Goal: Transaction & Acquisition: Book appointment/travel/reservation

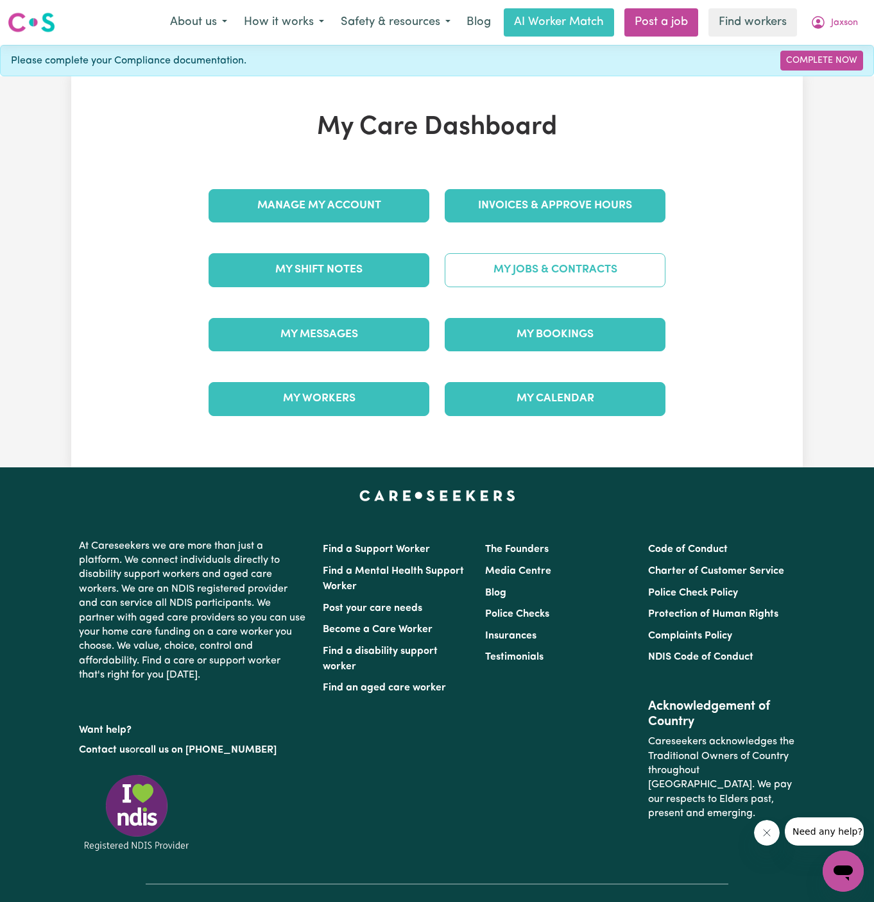
click at [561, 262] on link "My Jobs & Contracts" at bounding box center [554, 269] width 221 height 33
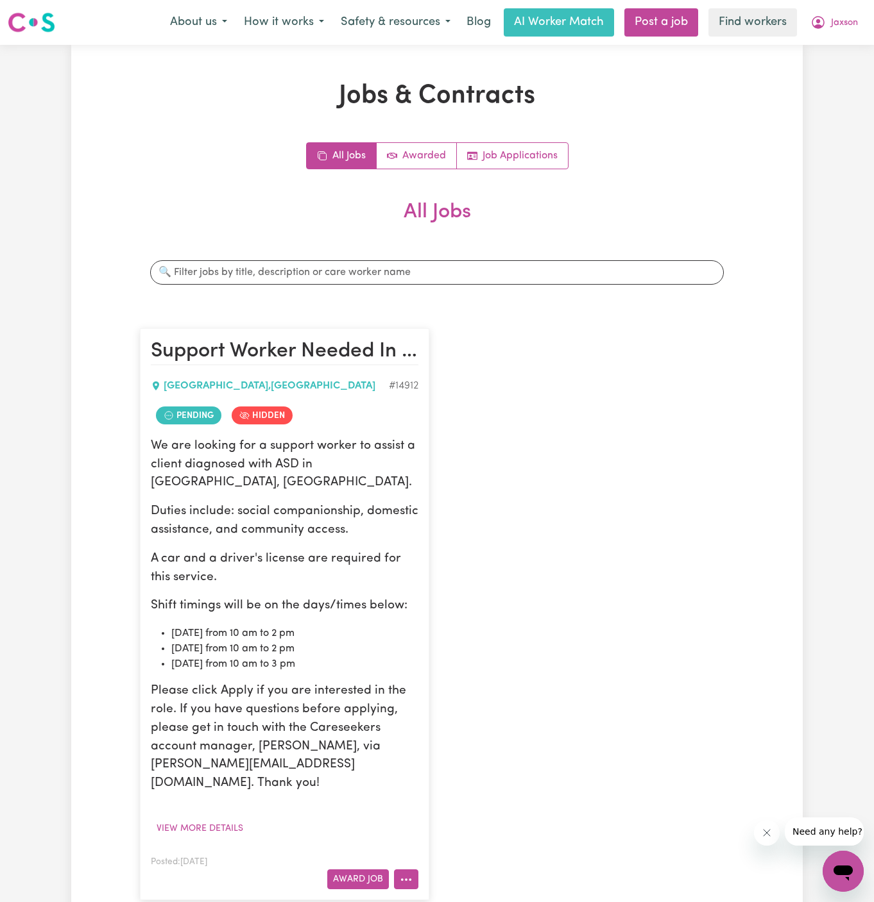
click at [409, 874] on icon "More options" at bounding box center [406, 880] width 13 height 13
click at [468, 735] on link "Make Booking" at bounding box center [456, 748] width 124 height 26
select select "pm"
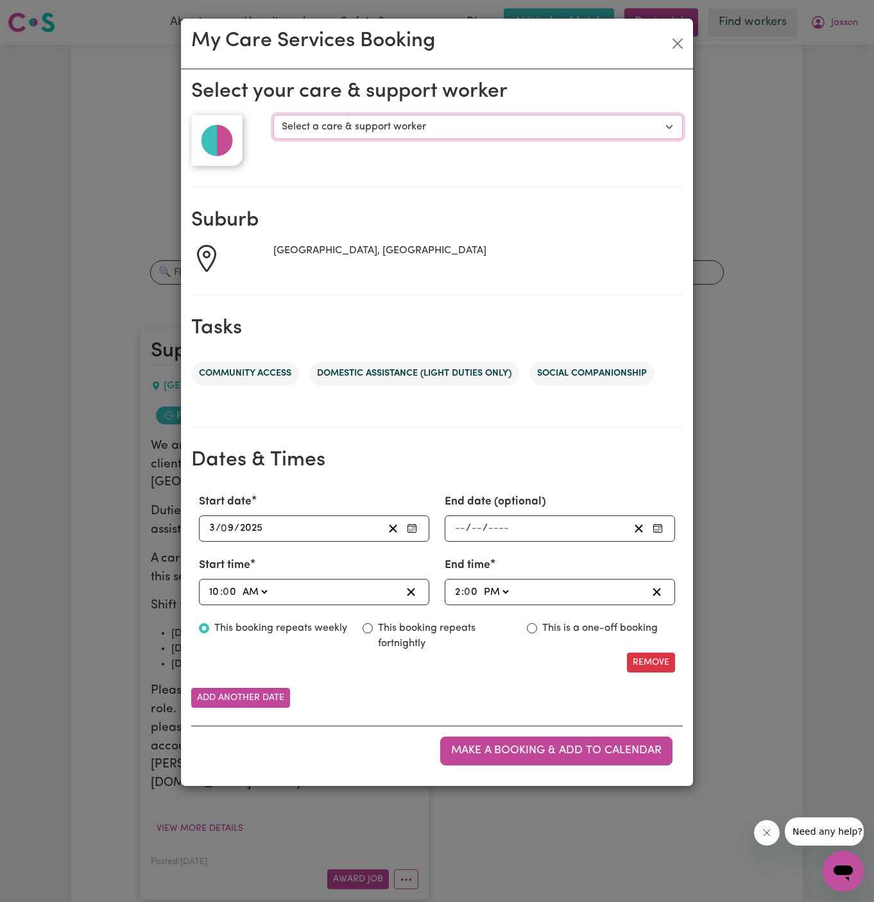
click at [422, 128] on select "Select a care & support worker [PERSON_NAME] S" at bounding box center [477, 127] width 409 height 24
select select "10174"
click at [273, 115] on select "Select a care & support worker [PERSON_NAME] S" at bounding box center [477, 127] width 409 height 24
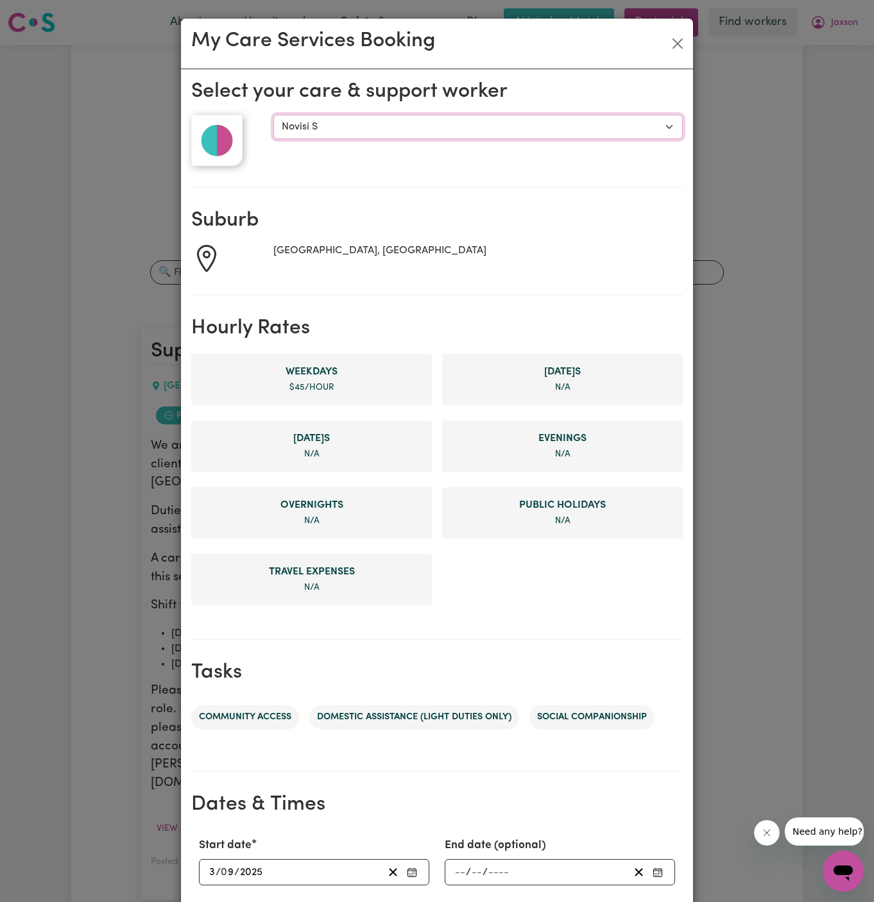
scroll to position [242, 0]
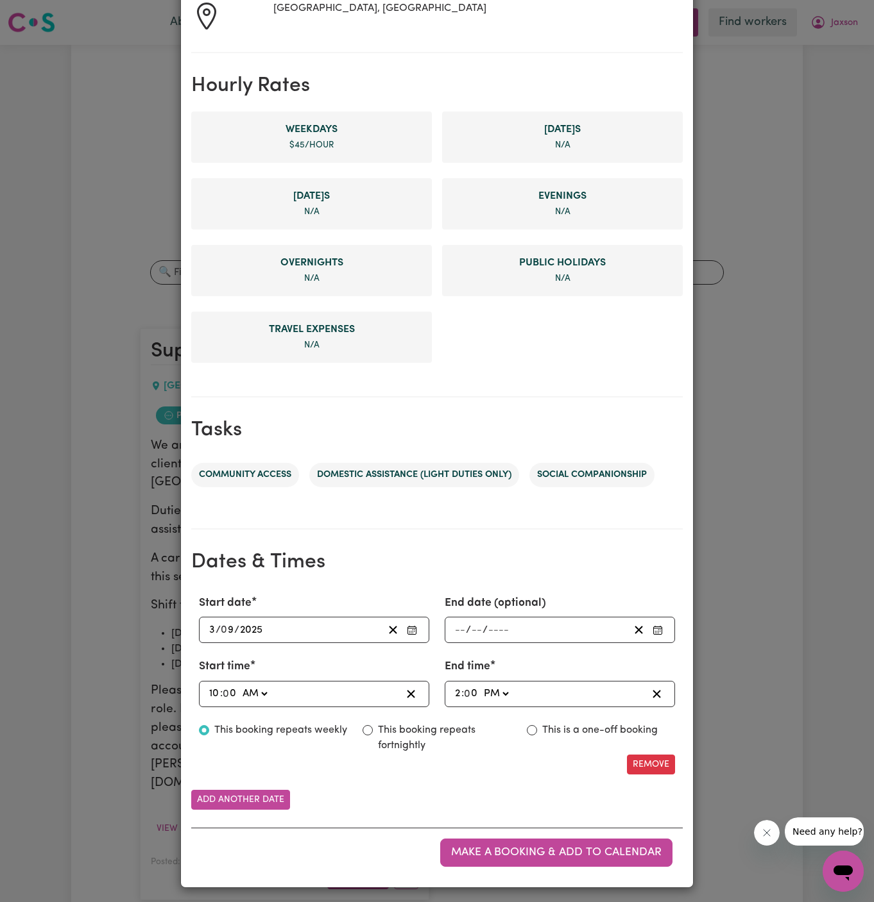
click at [211, 623] on input "3" at bounding box center [211, 629] width 7 height 17
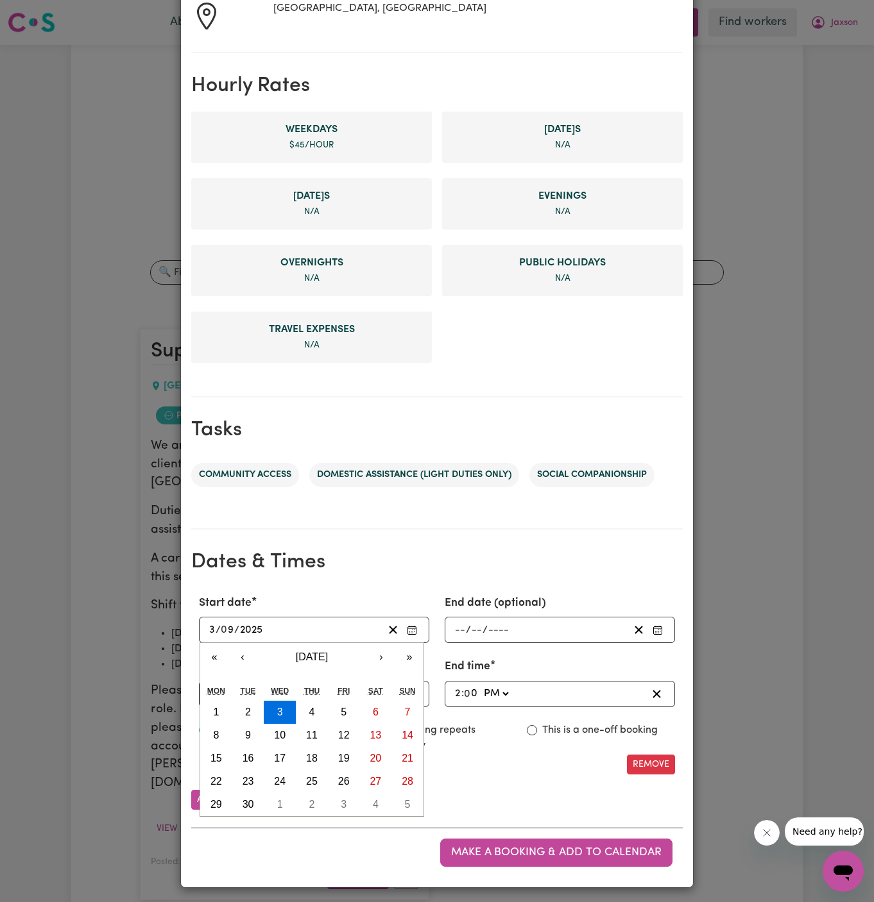
click at [274, 698] on div "Start date [DATE] 3 / 0 9 / 2025 « ‹ [DATE] › » Mon Tue Wed Thu Fri Sat Sun 1 2…" at bounding box center [436, 685] width 491 height 200
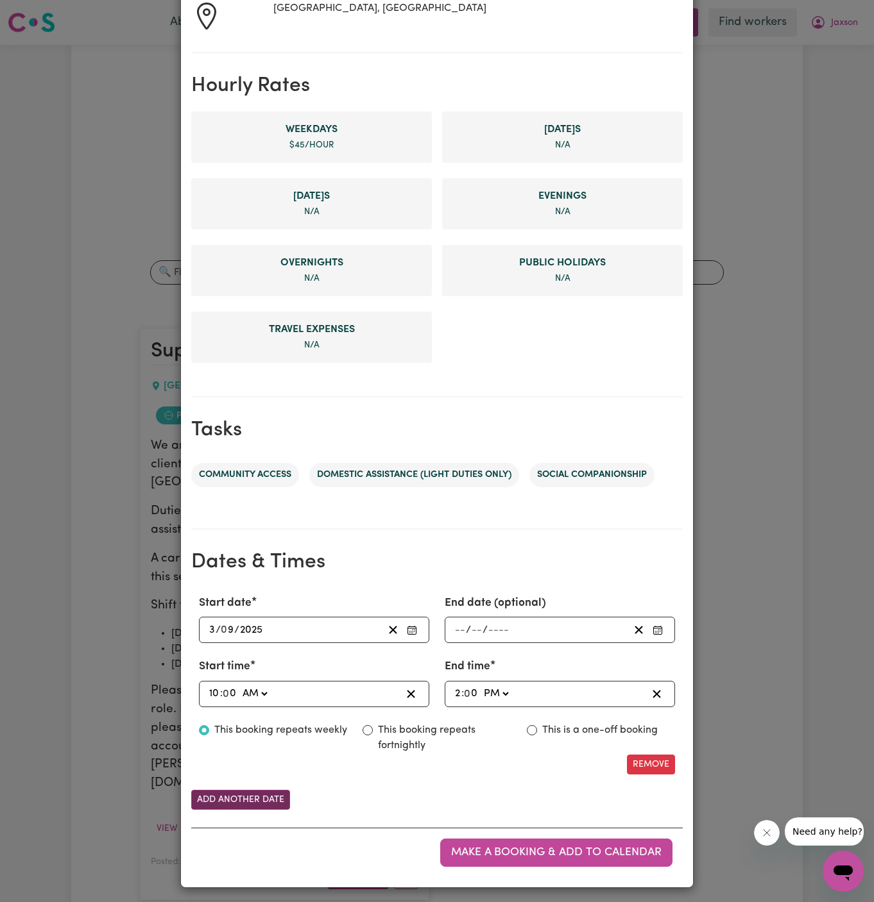
click at [235, 795] on button "Add another date" at bounding box center [240, 800] width 99 height 20
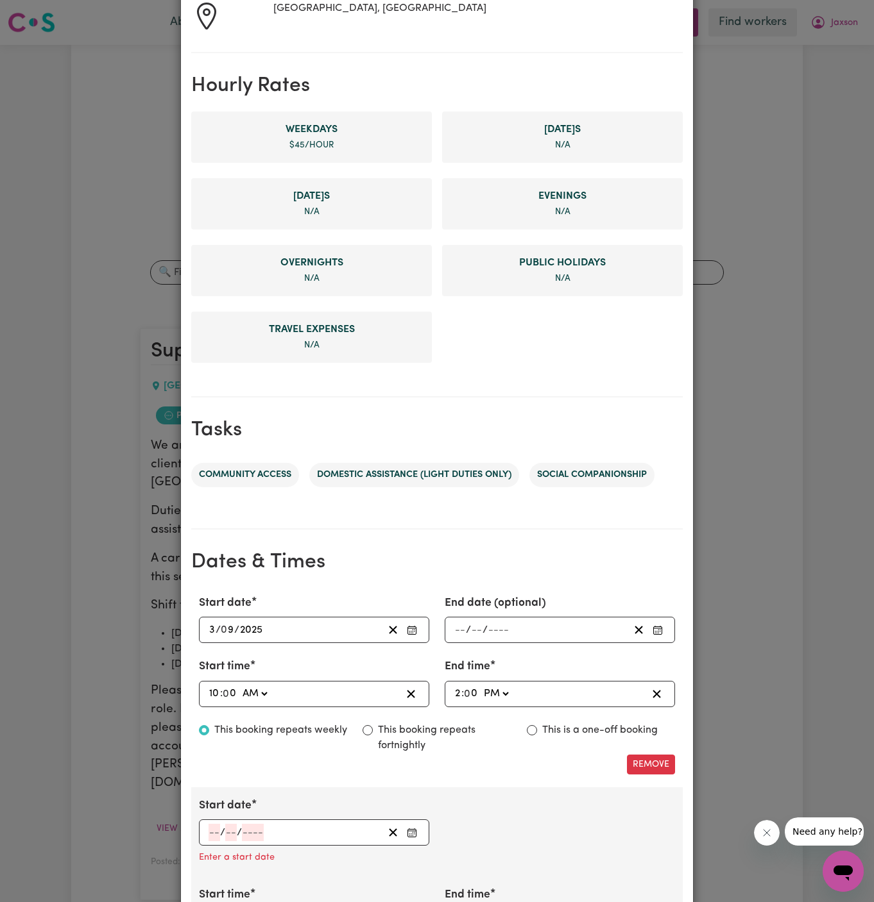
click at [208, 826] on input "number" at bounding box center [214, 832] width 12 height 17
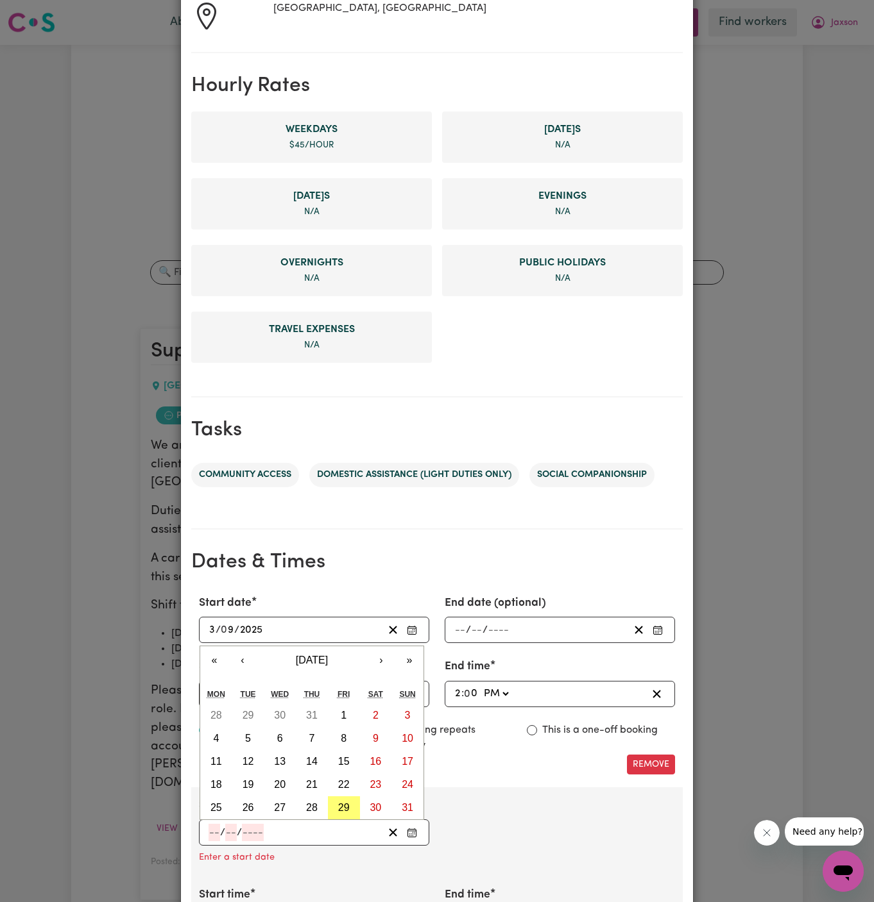
click at [208, 826] on input "number" at bounding box center [214, 832] width 12 height 17
click at [387, 655] on button "›" at bounding box center [381, 660] width 28 height 28
click at [351, 716] on button "5" at bounding box center [344, 715] width 32 height 23
type input "[DATE]"
type input "5"
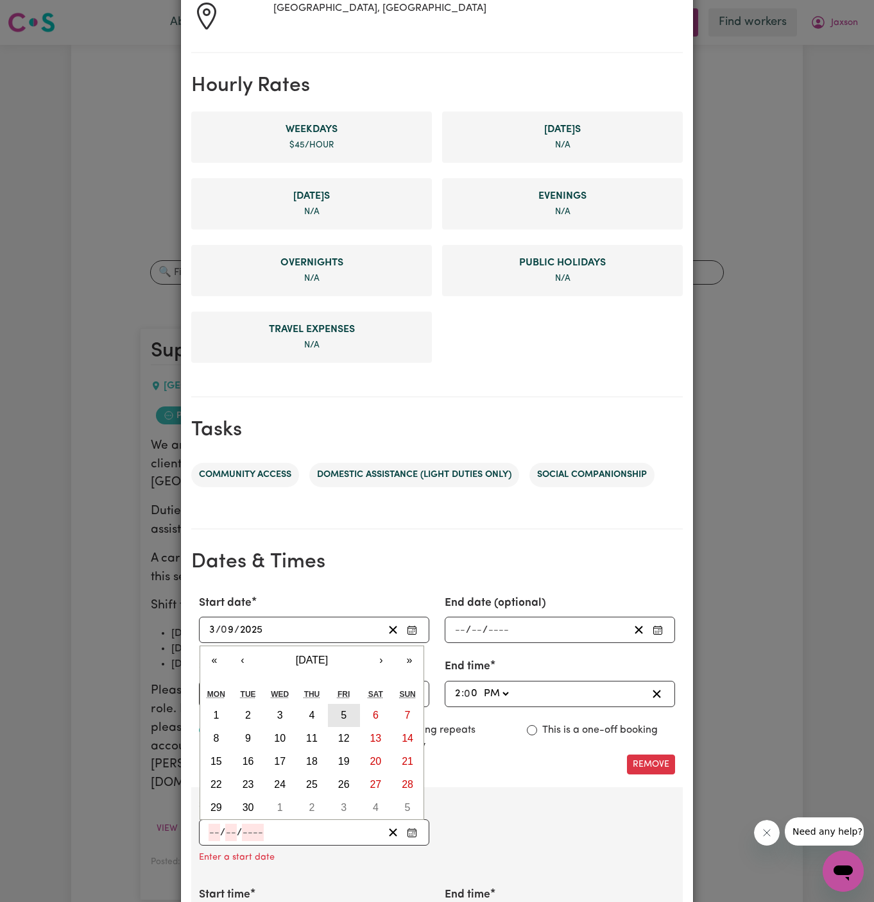
type input "9"
type input "2025"
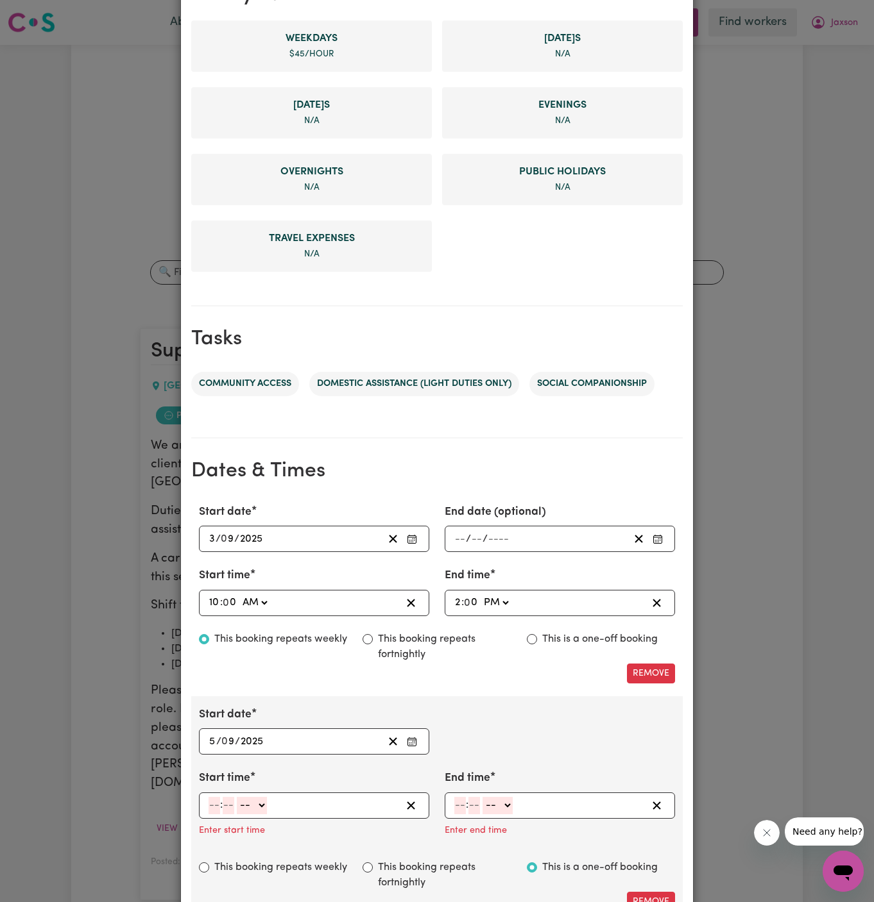
scroll to position [339, 0]
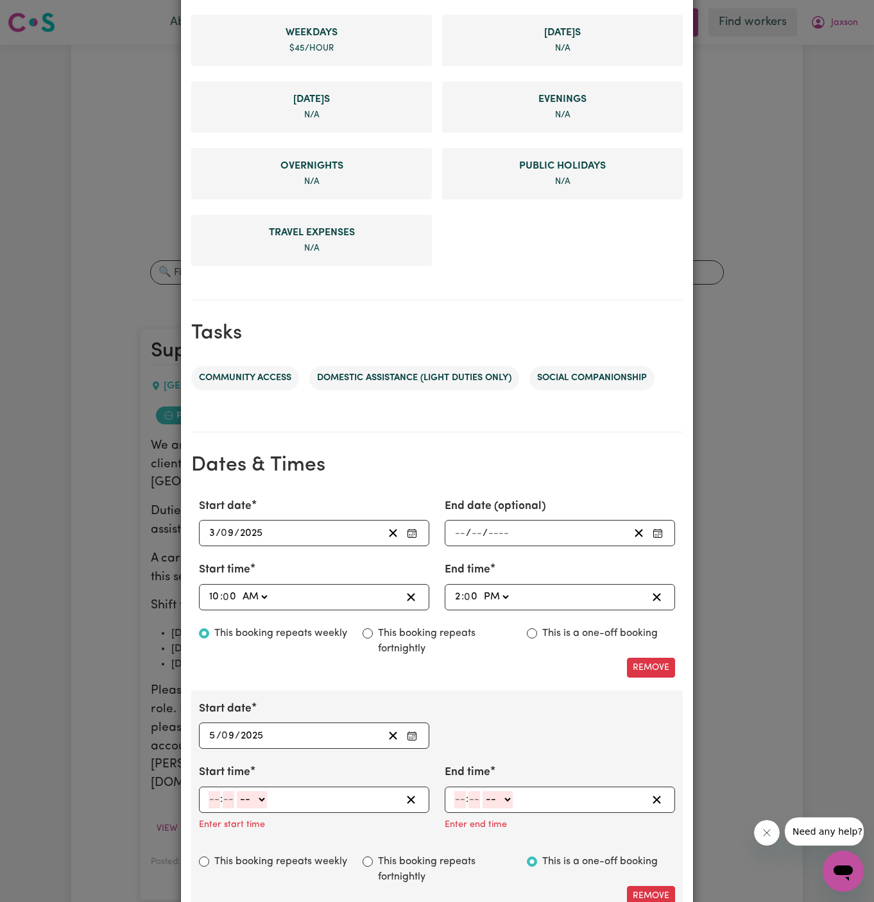
click at [213, 794] on input "number" at bounding box center [214, 799] width 12 height 17
type input "10"
type input "00"
click at [269, 797] on select "-- AM PM" at bounding box center [254, 799] width 30 height 17
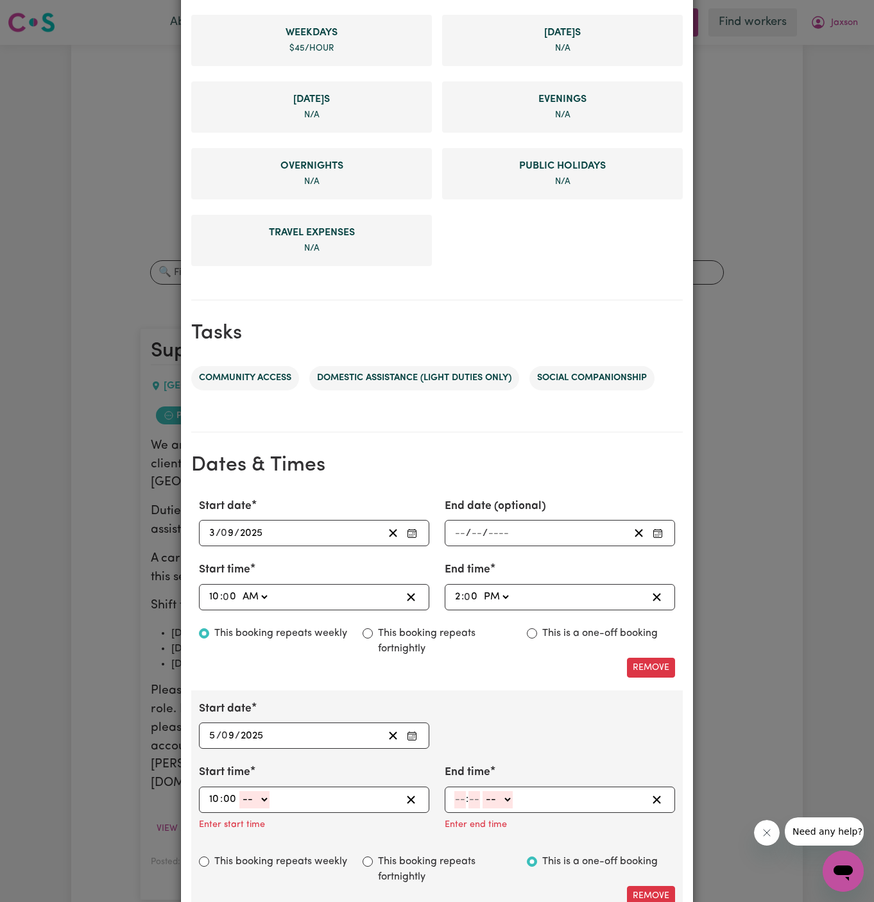
select select "am"
click at [239, 791] on select "-- AM PM" at bounding box center [254, 799] width 30 height 17
type input "10:00"
type input "0"
click at [456, 799] on input "number" at bounding box center [460, 799] width 12 height 17
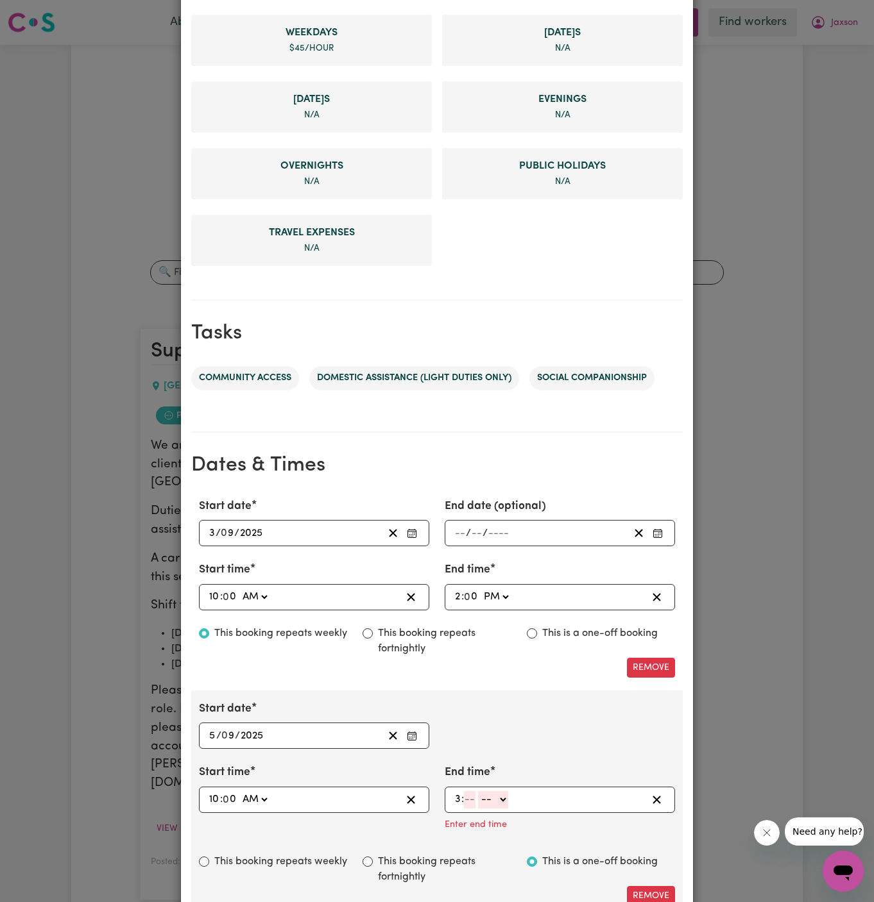
type input "3"
type input "00"
click at [497, 801] on select "-- AM PM" at bounding box center [495, 799] width 30 height 17
select select "pm"
click at [480, 791] on select "-- AM PM" at bounding box center [495, 799] width 30 height 17
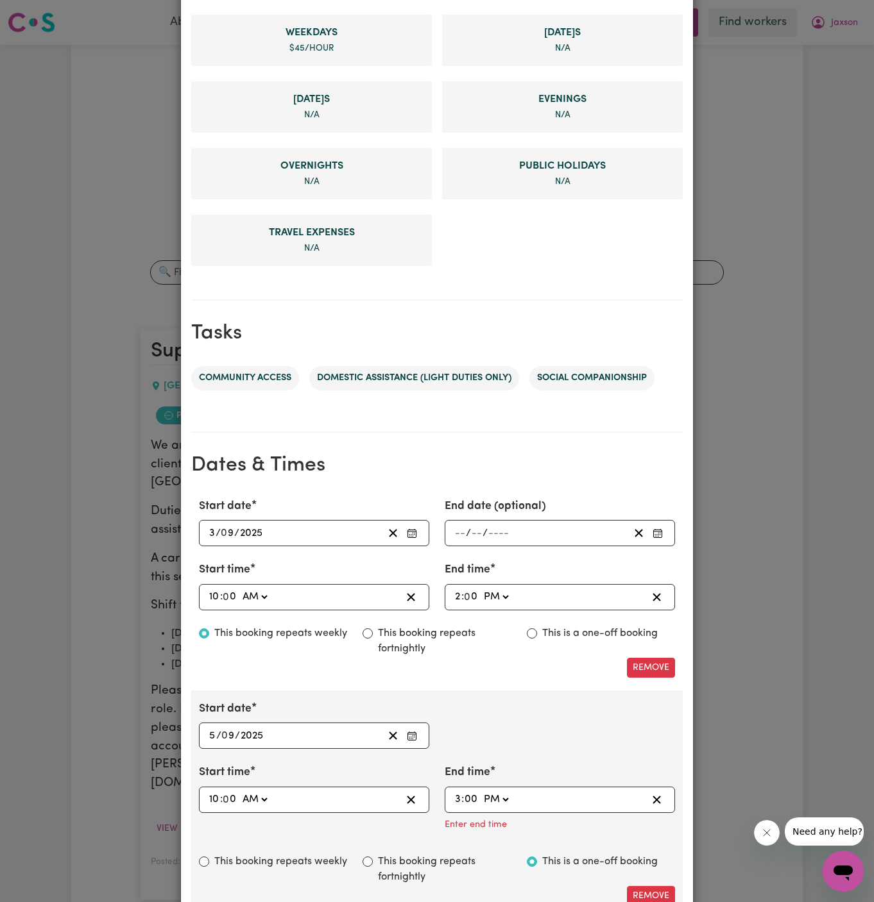
type input "15:00"
type input "0"
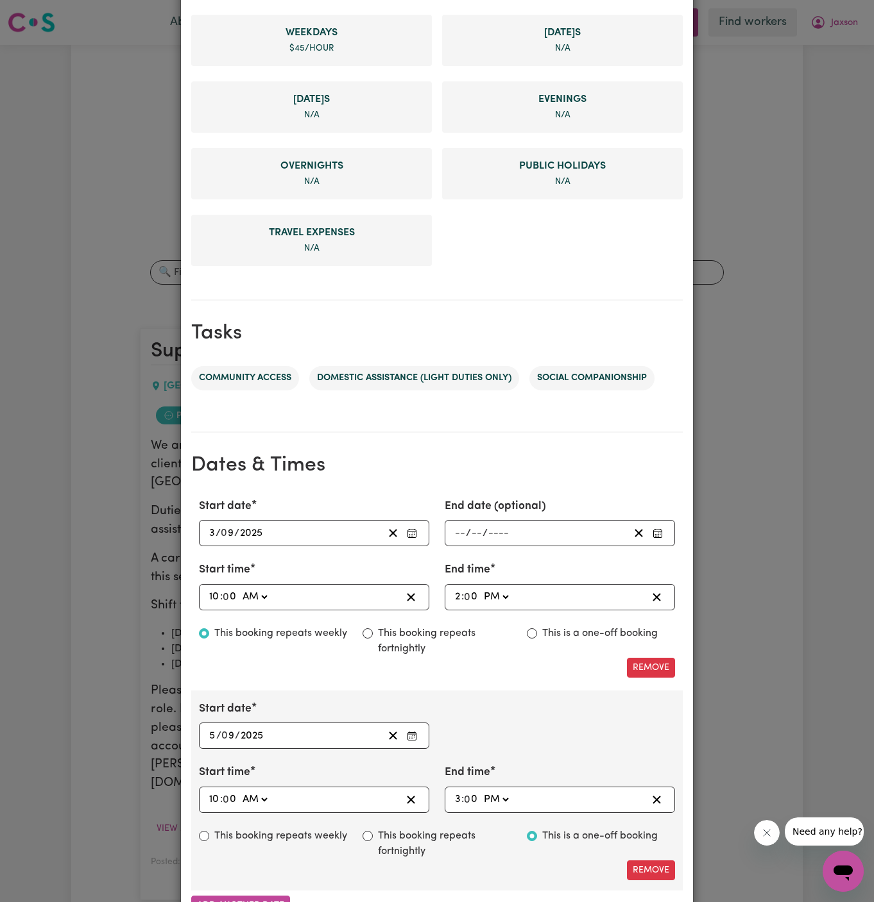
click at [550, 732] on div "Start date [DATE] 5 / 0 9 / 2025 « ‹ [DATE] › » Mon Tue Wed Thu Fri Sat Sun 1 2…" at bounding box center [436, 725] width 491 height 48
click at [239, 836] on label "This booking repeats weekly" at bounding box center [280, 836] width 133 height 15
click at [209, 836] on input "This booking repeats weekly" at bounding box center [204, 836] width 10 height 10
radio input "true"
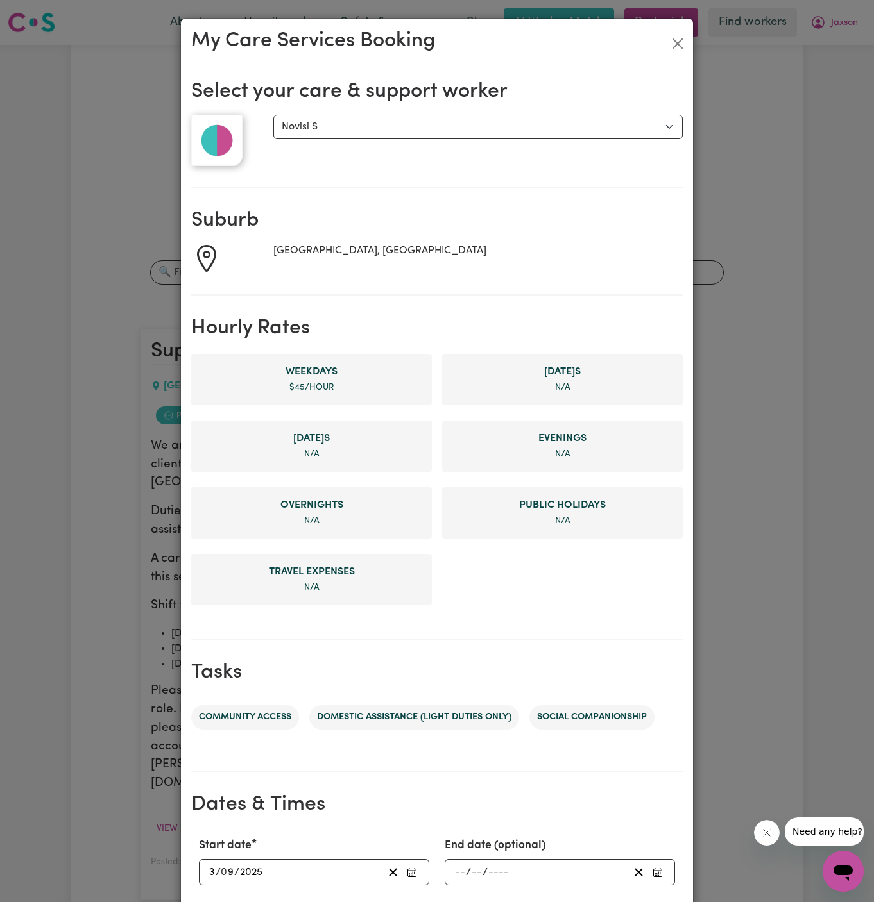
scroll to position [444, 0]
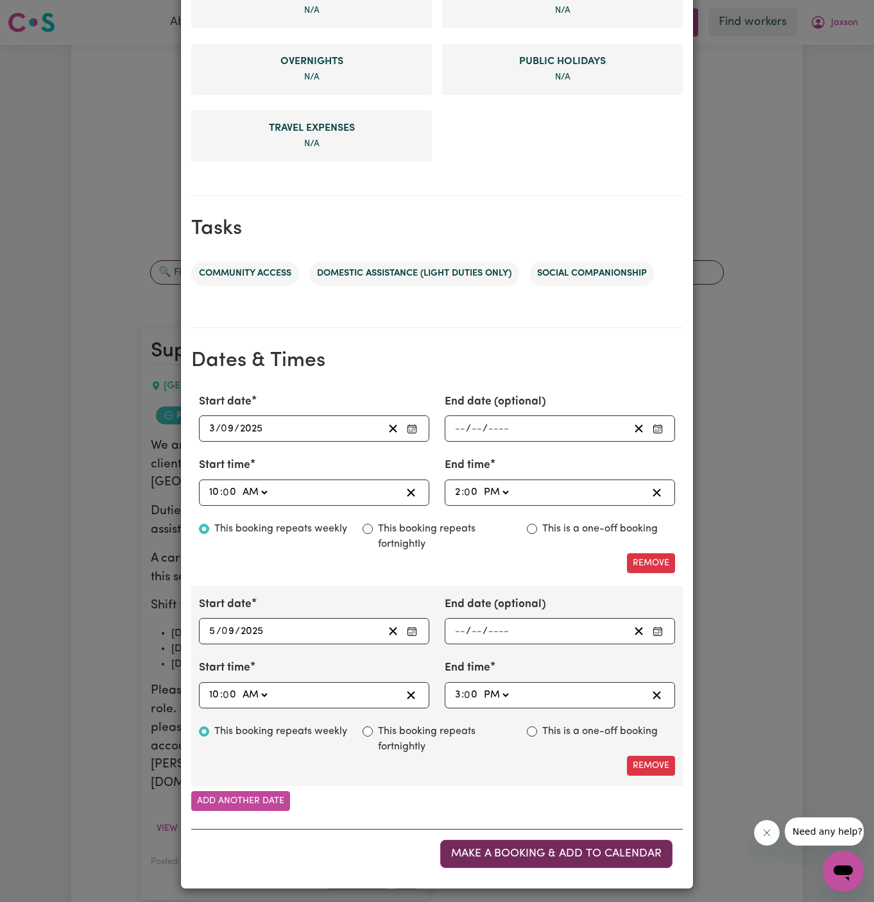
click at [556, 848] on span "Make a booking & add to calendar" at bounding box center [556, 853] width 210 height 11
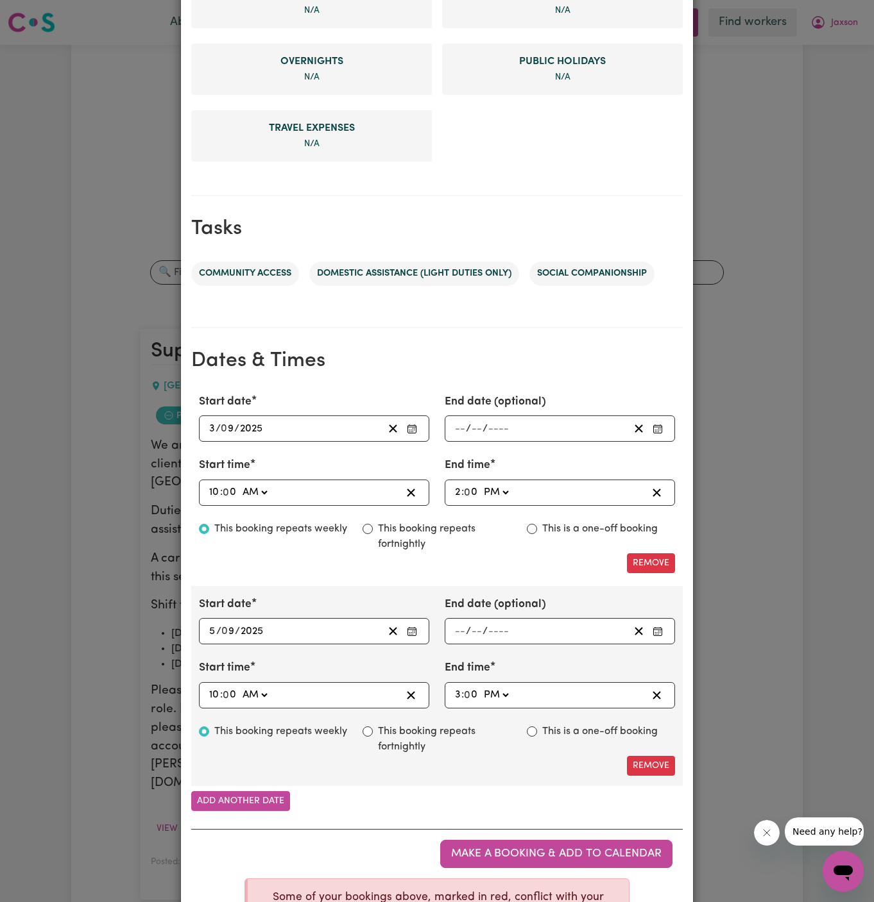
click at [450, 799] on div "Add another date" at bounding box center [436, 801] width 491 height 20
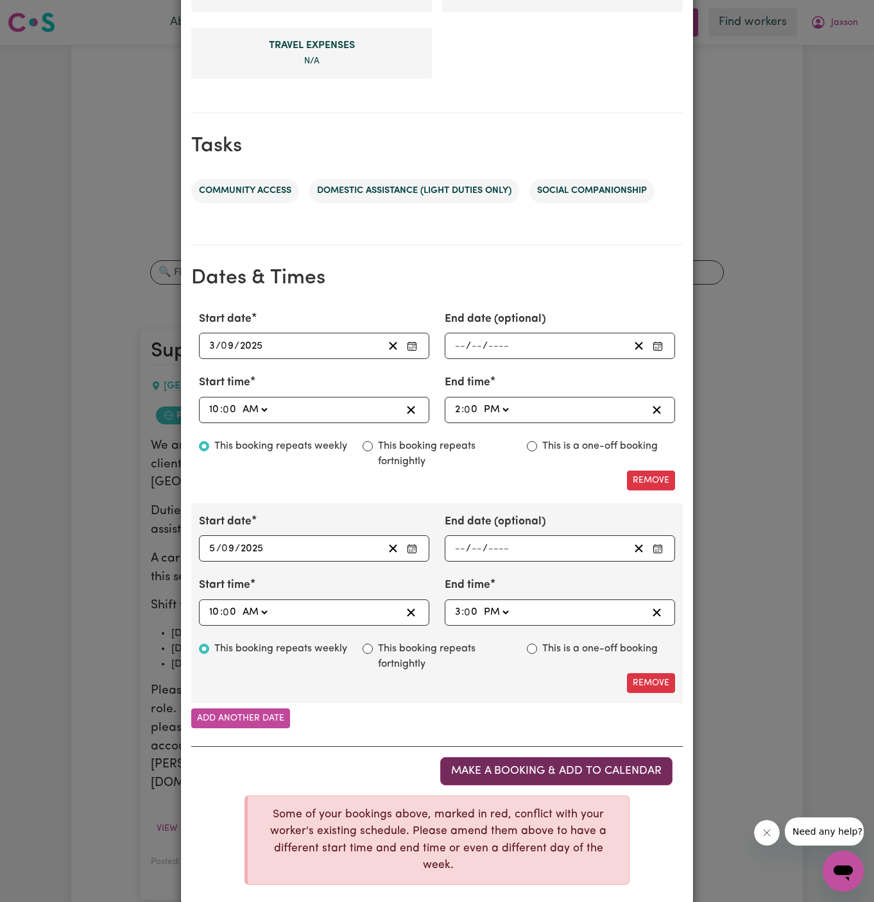
click at [537, 768] on span "Make a booking & add to calendar" at bounding box center [556, 771] width 210 height 11
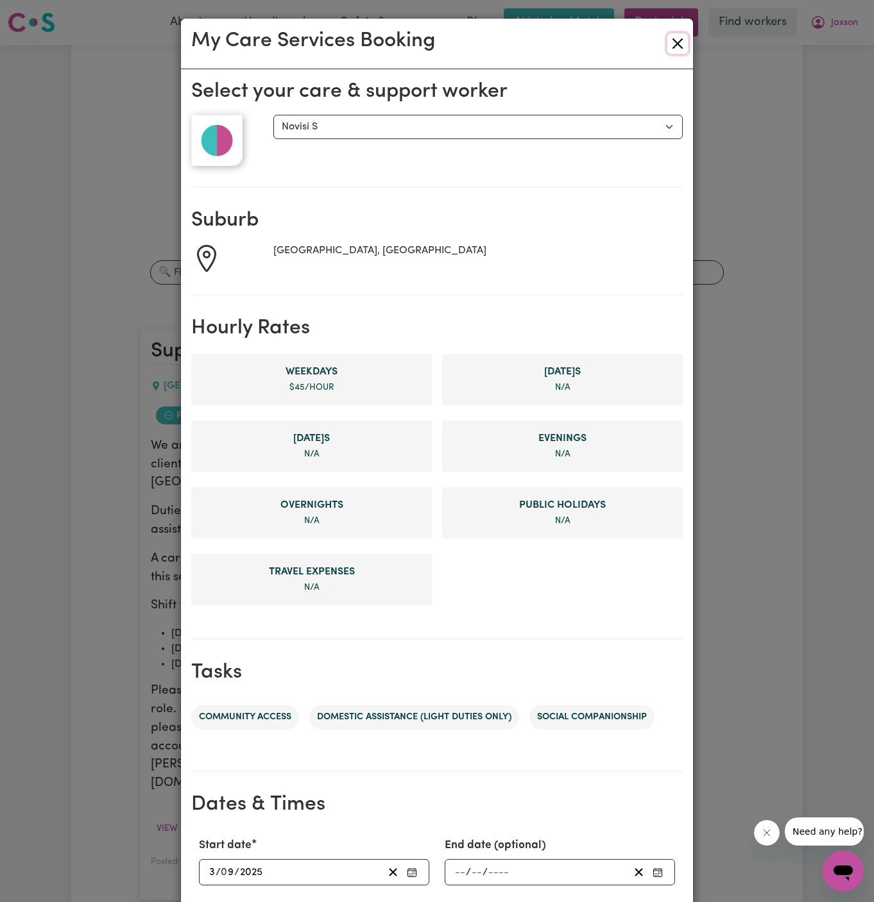
click at [679, 42] on button "Close" at bounding box center [677, 43] width 21 height 21
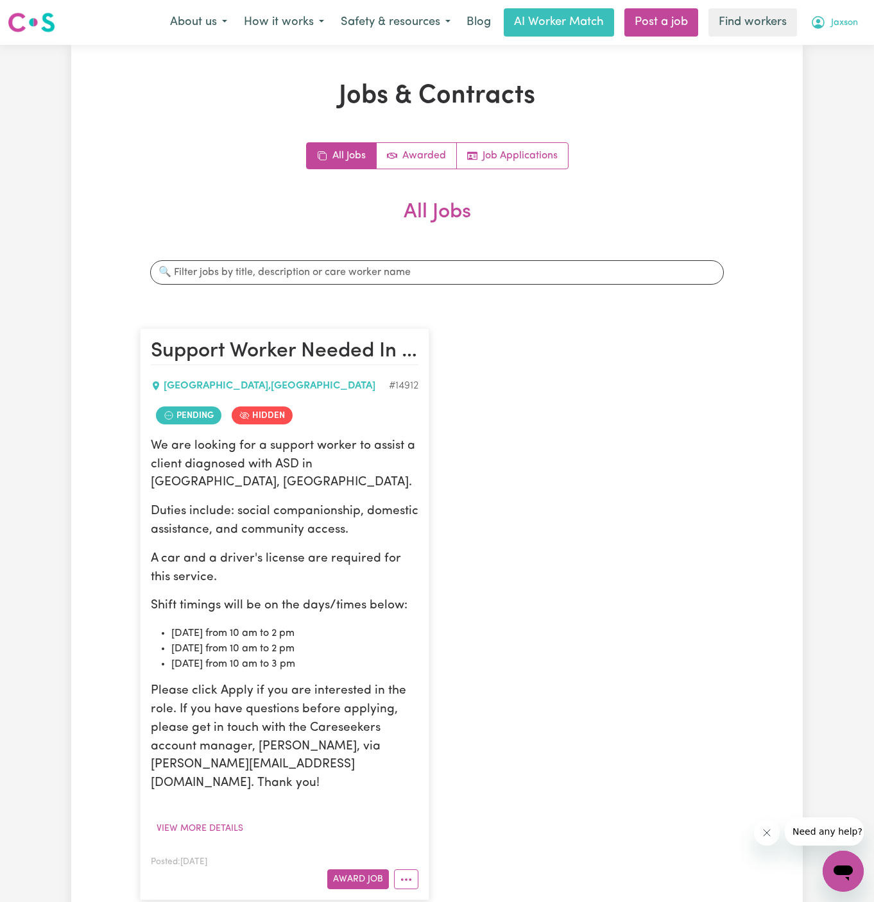
click at [842, 17] on span "Jaxson" at bounding box center [844, 23] width 27 height 14
click at [841, 71] on link "Logout" at bounding box center [814, 74] width 101 height 24
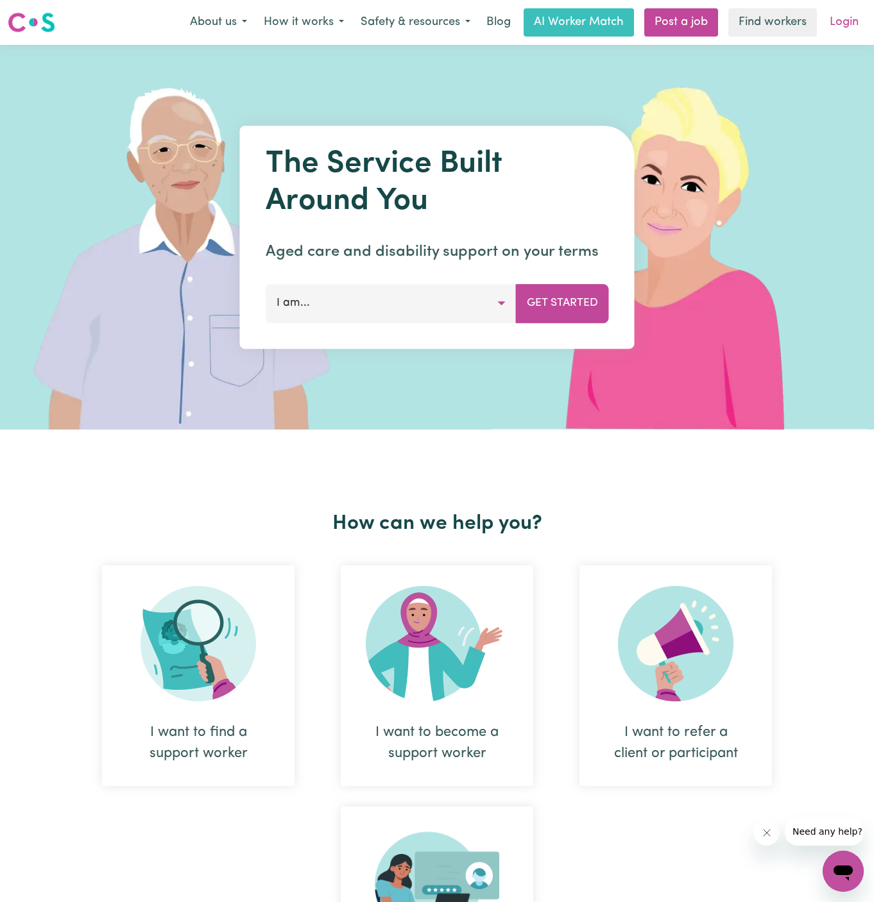
click at [845, 25] on link "Login" at bounding box center [844, 22] width 44 height 28
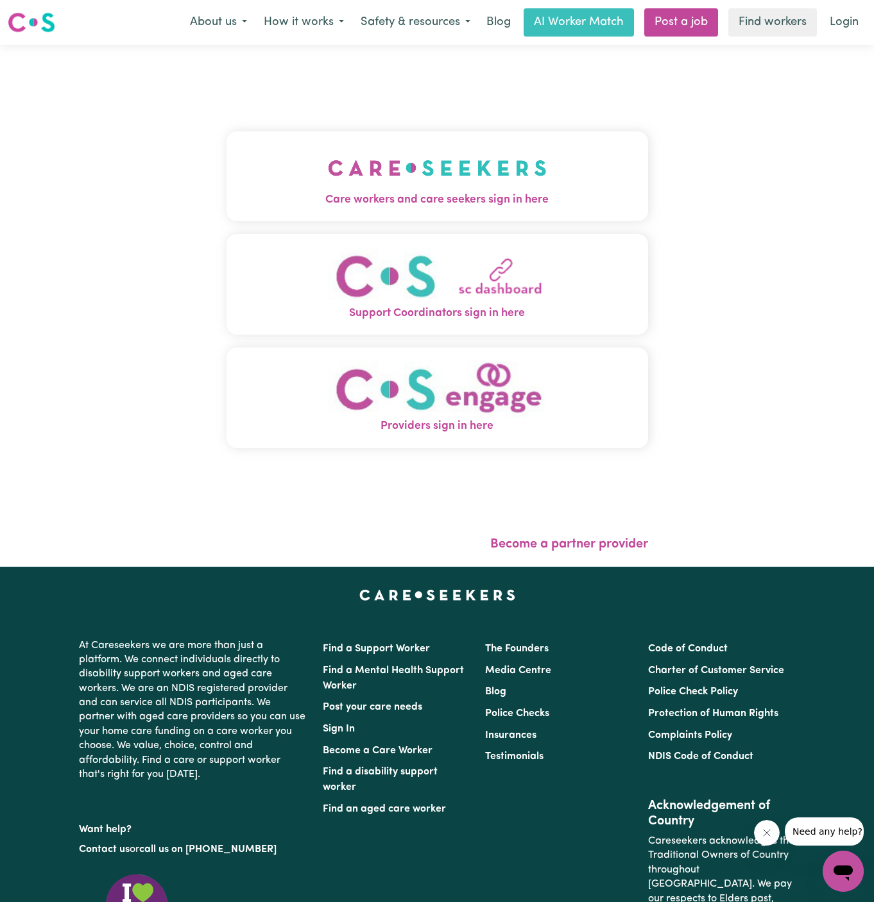
click at [401, 192] on span "Care workers and care seekers sign in here" at bounding box center [436, 200] width 421 height 17
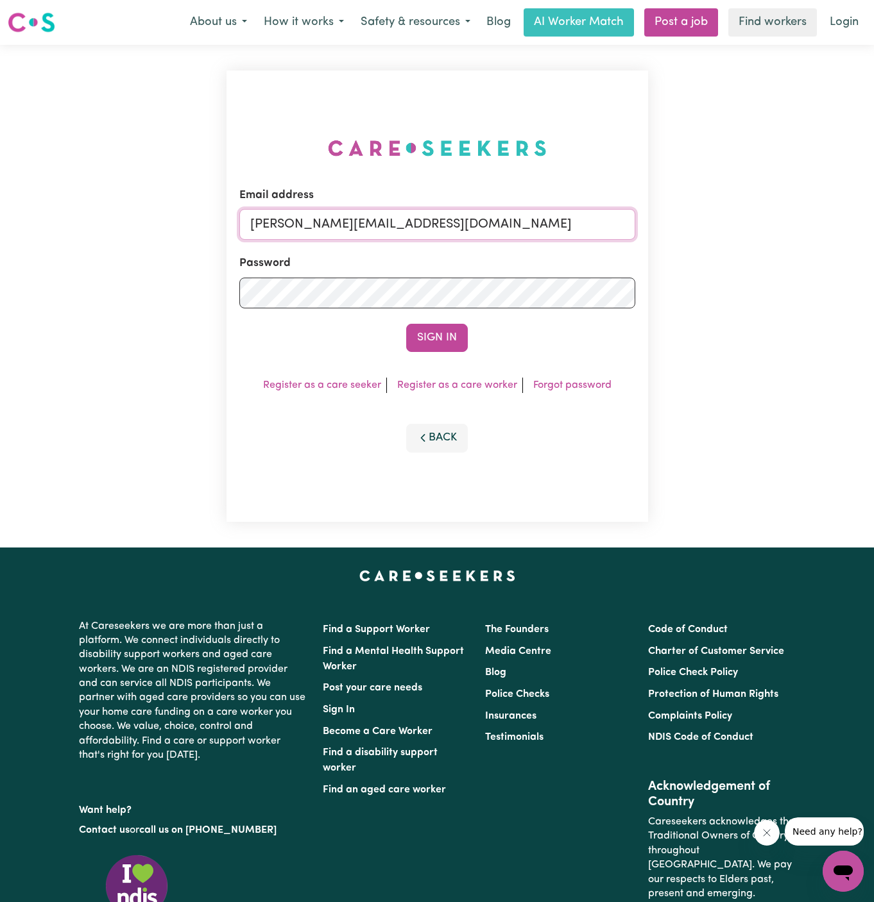
click at [478, 222] on input "[PERSON_NAME][EMAIL_ADDRESS][DOMAIN_NAME]" at bounding box center [437, 224] width 396 height 31
drag, startPoint x: 316, startPoint y: 230, endPoint x: 947, endPoint y: 228, distance: 631.1
click at [873, 228] on html "Menu About us How it works Safety & resources Blog AI Worker Match Post a job F…" at bounding box center [437, 549] width 874 height 1099
type input "[EMAIL_ADDRESS][DOMAIN_NAME]"
click at [443, 332] on button "Sign In" at bounding box center [437, 338] width 62 height 28
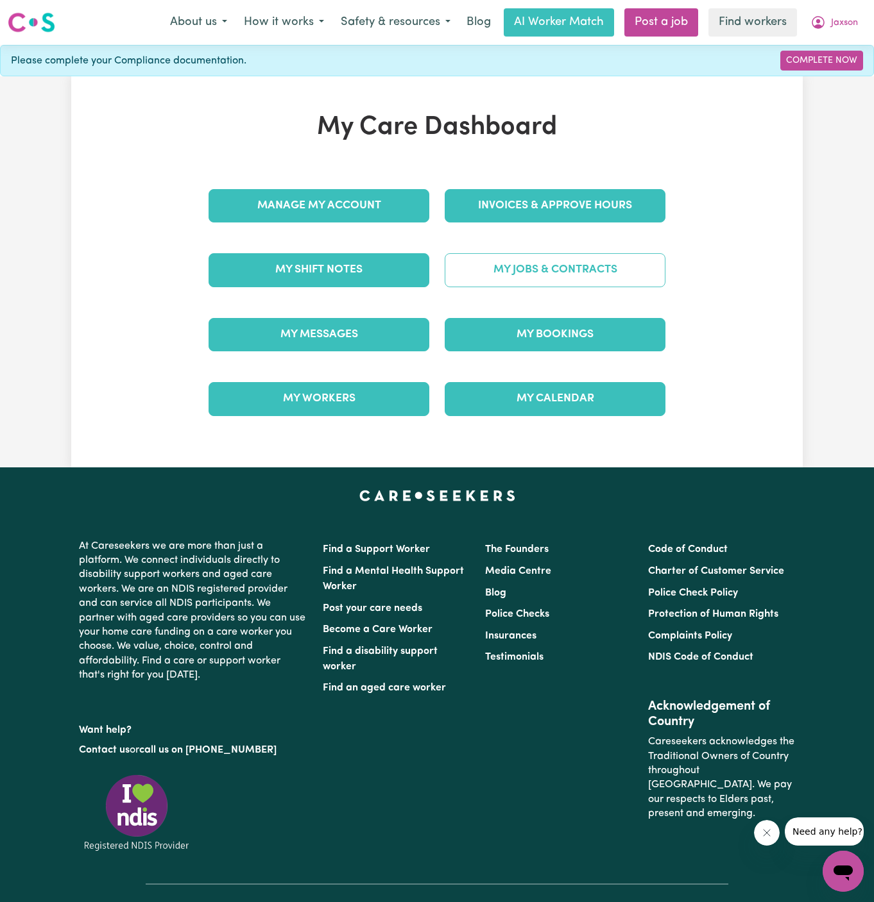
click at [528, 265] on link "My Jobs & Contracts" at bounding box center [554, 269] width 221 height 33
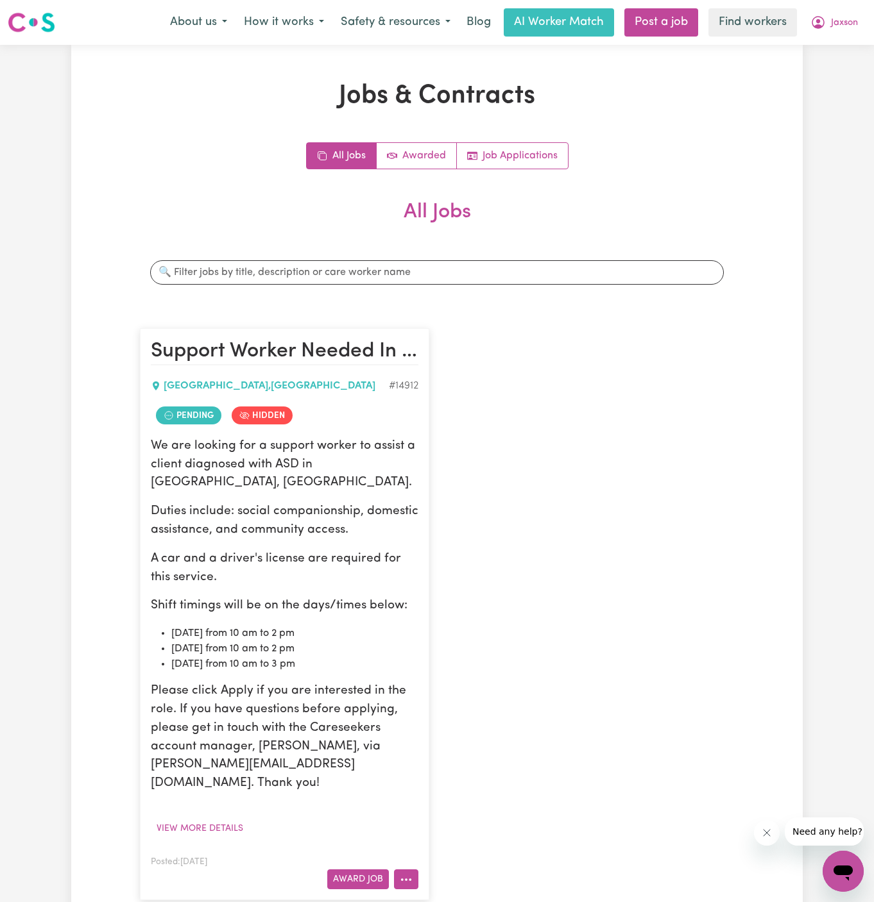
click at [401, 874] on icon "More options" at bounding box center [406, 880] width 13 height 13
click at [468, 735] on link "Make Booking" at bounding box center [456, 748] width 124 height 26
select select "pm"
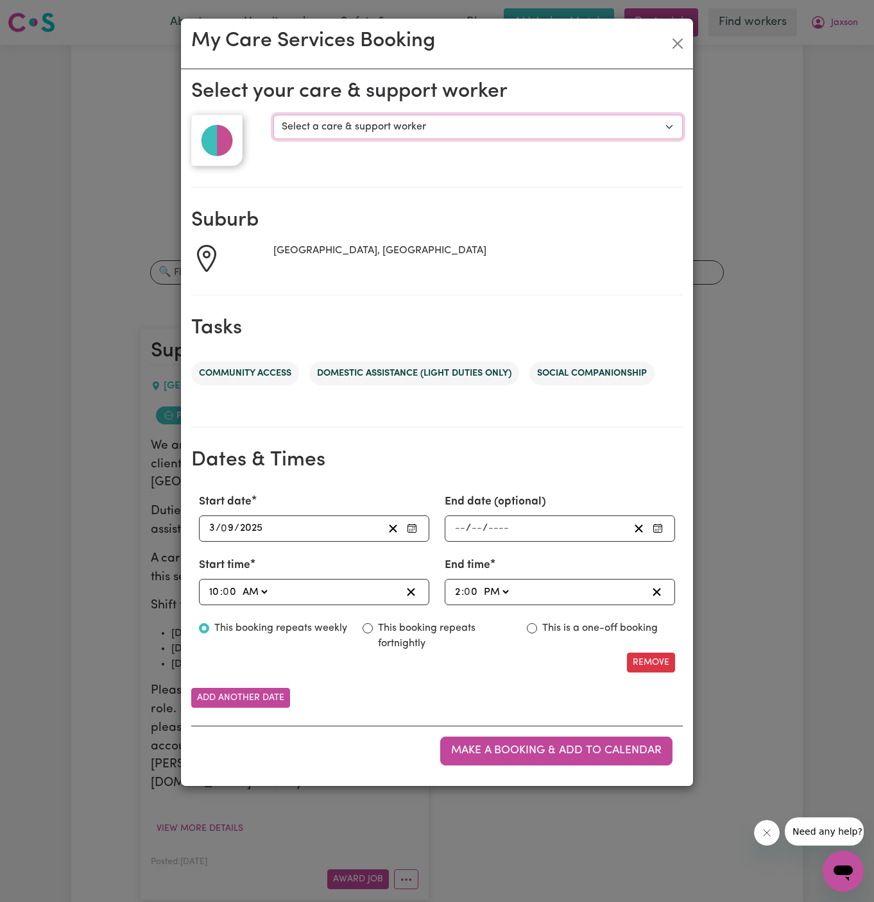
click at [498, 121] on select "Select a care & support worker [PERSON_NAME] S" at bounding box center [477, 127] width 409 height 24
select select "10174"
click at [273, 115] on select "Select a care & support worker [PERSON_NAME] S" at bounding box center [477, 127] width 409 height 24
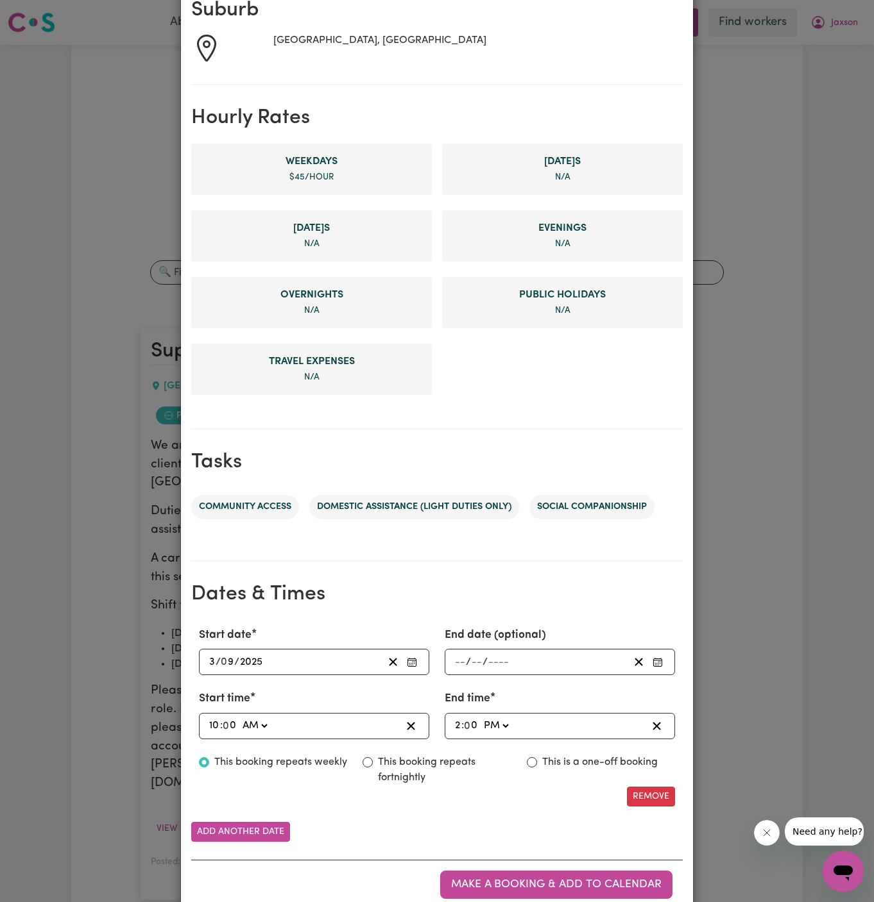
scroll to position [242, 0]
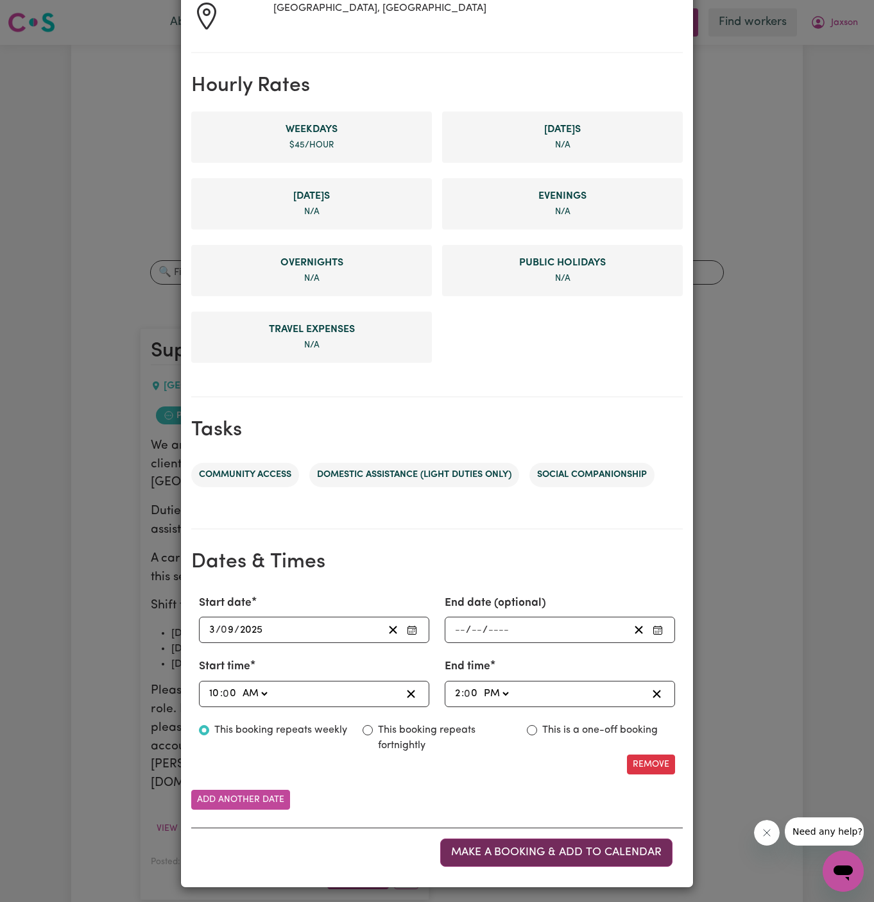
click at [528, 843] on button "Make a booking & add to calendar" at bounding box center [556, 853] width 232 height 28
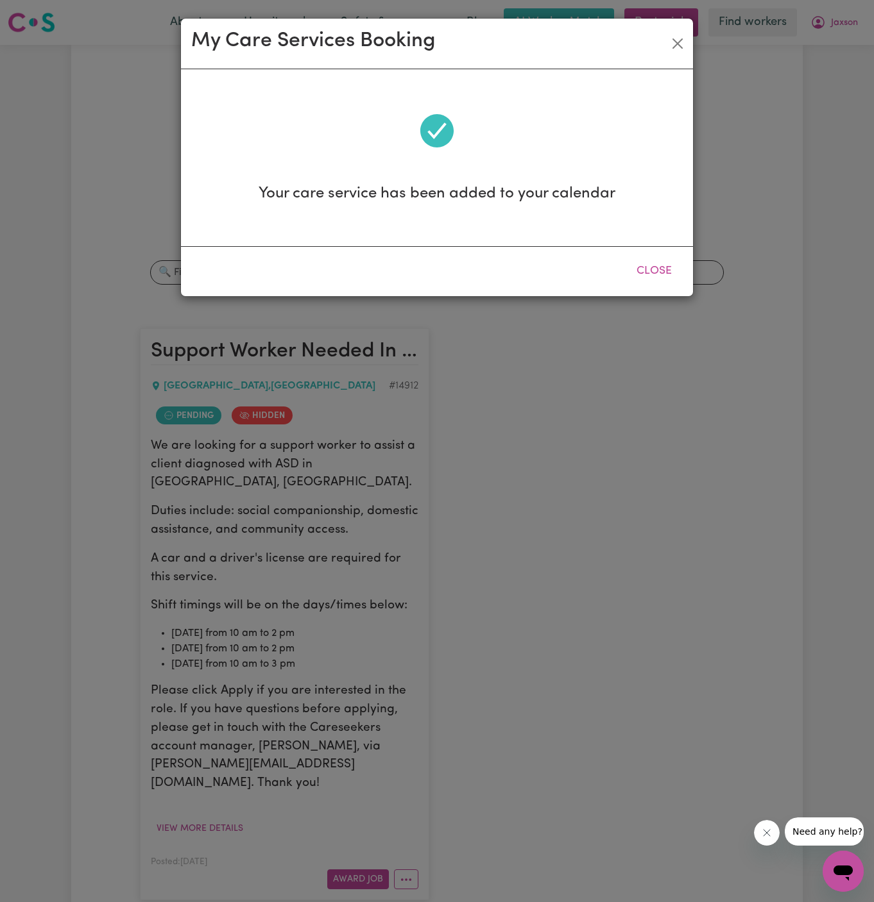
scroll to position [0, 0]
click at [666, 277] on button "Close" at bounding box center [653, 271] width 57 height 28
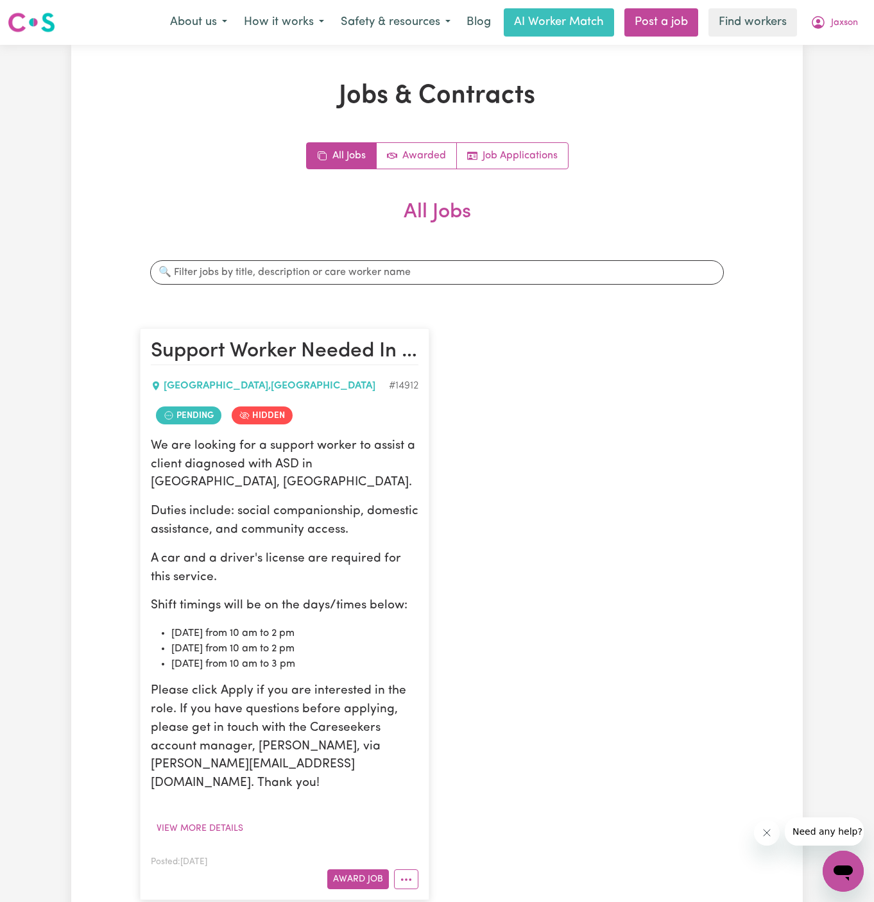
click at [419, 857] on article "Support Worker Needed In [GEOGRAPHIC_DATA], [GEOGRAPHIC_DATA] , [GEOGRAPHIC_DAT…" at bounding box center [284, 614] width 289 height 572
click at [409, 874] on icon "More options" at bounding box center [406, 880] width 13 height 13
click at [459, 735] on link "Make Booking" at bounding box center [456, 748] width 124 height 26
select select "pm"
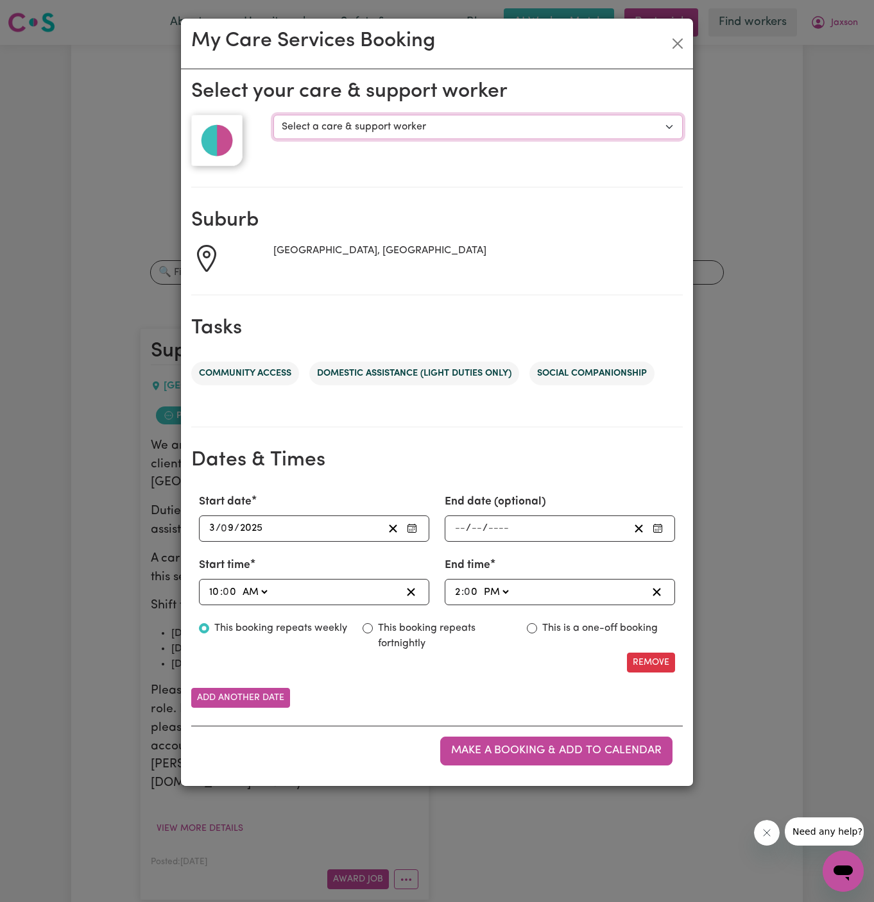
click at [314, 133] on select "Select a care & support worker [PERSON_NAME] S" at bounding box center [477, 127] width 409 height 24
select select "10174"
click at [273, 115] on select "Select a care & support worker [PERSON_NAME] S" at bounding box center [477, 127] width 409 height 24
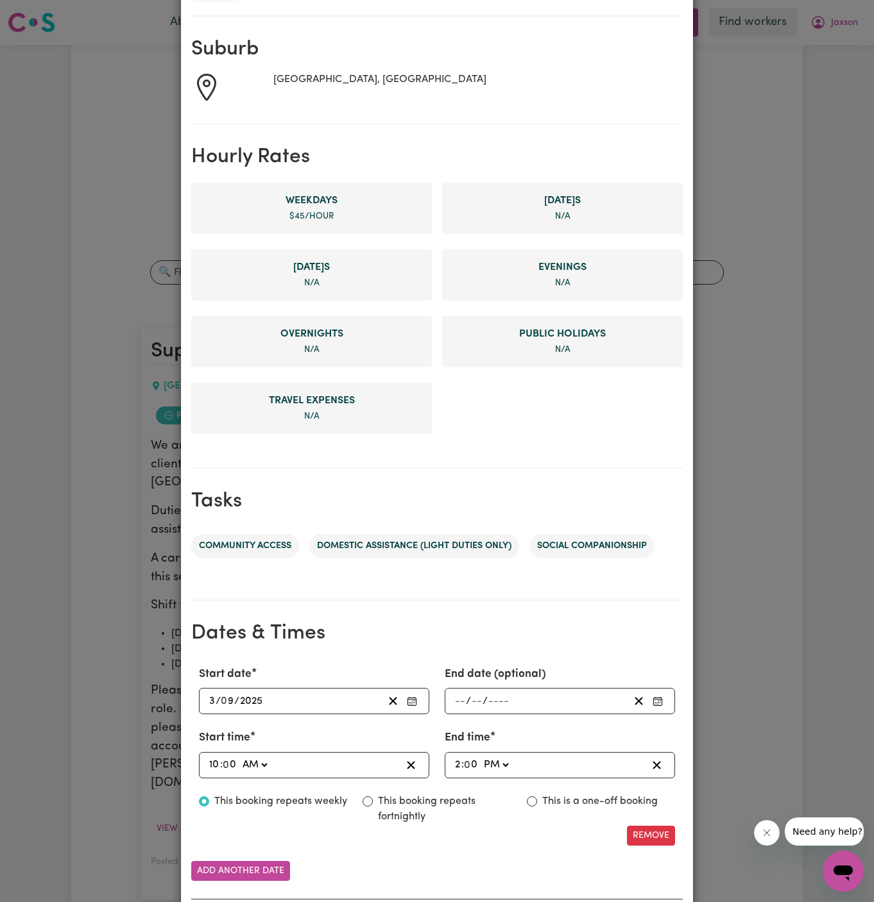
scroll to position [242, 0]
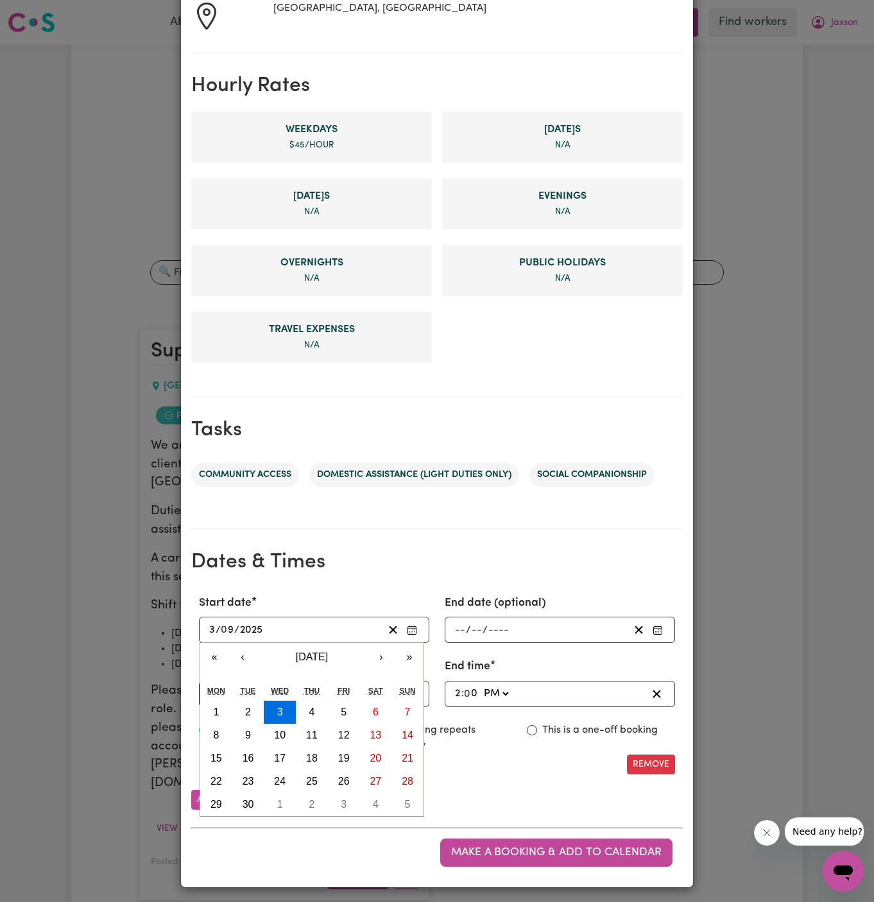
click at [215, 630] on input "3" at bounding box center [211, 629] width 7 height 17
click at [336, 710] on button "5" at bounding box center [344, 712] width 32 height 23
type input "[DATE]"
type input "5"
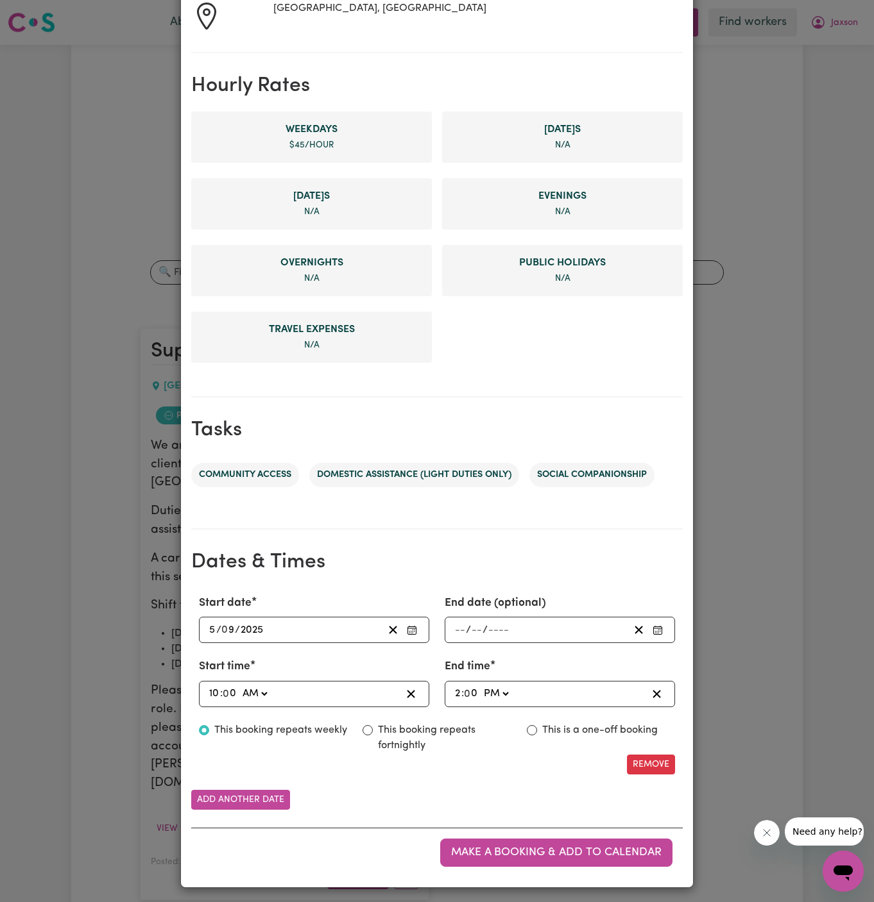
click at [214, 690] on input "10" at bounding box center [214, 694] width 12 height 17
click at [458, 686] on input "2" at bounding box center [457, 694] width 7 height 17
type input "15:00"
type input "3"
click at [552, 854] on span "Make a booking & add to calendar" at bounding box center [556, 852] width 210 height 11
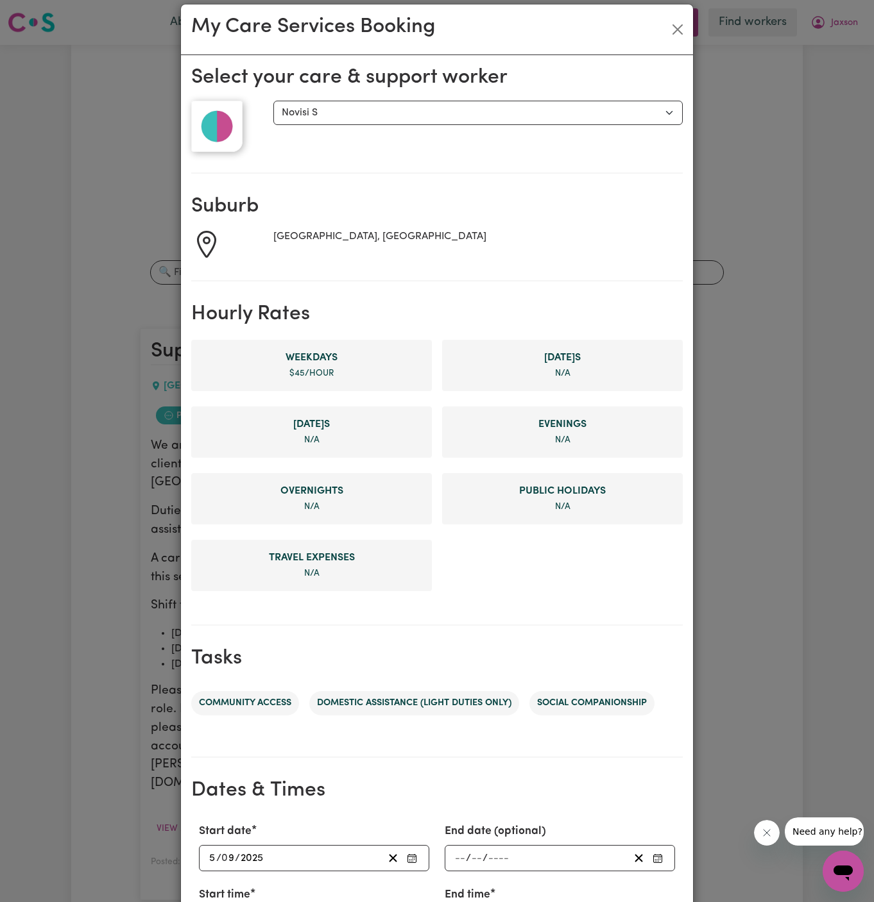
scroll to position [0, 0]
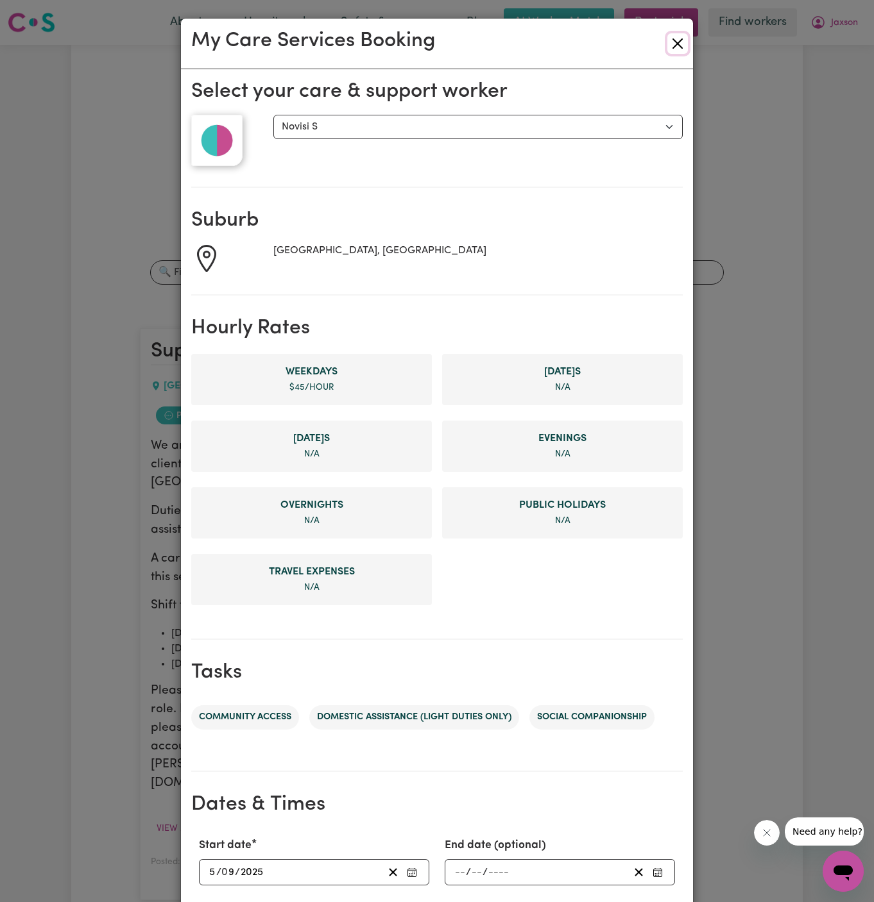
click at [672, 35] on button "Close" at bounding box center [677, 43] width 21 height 21
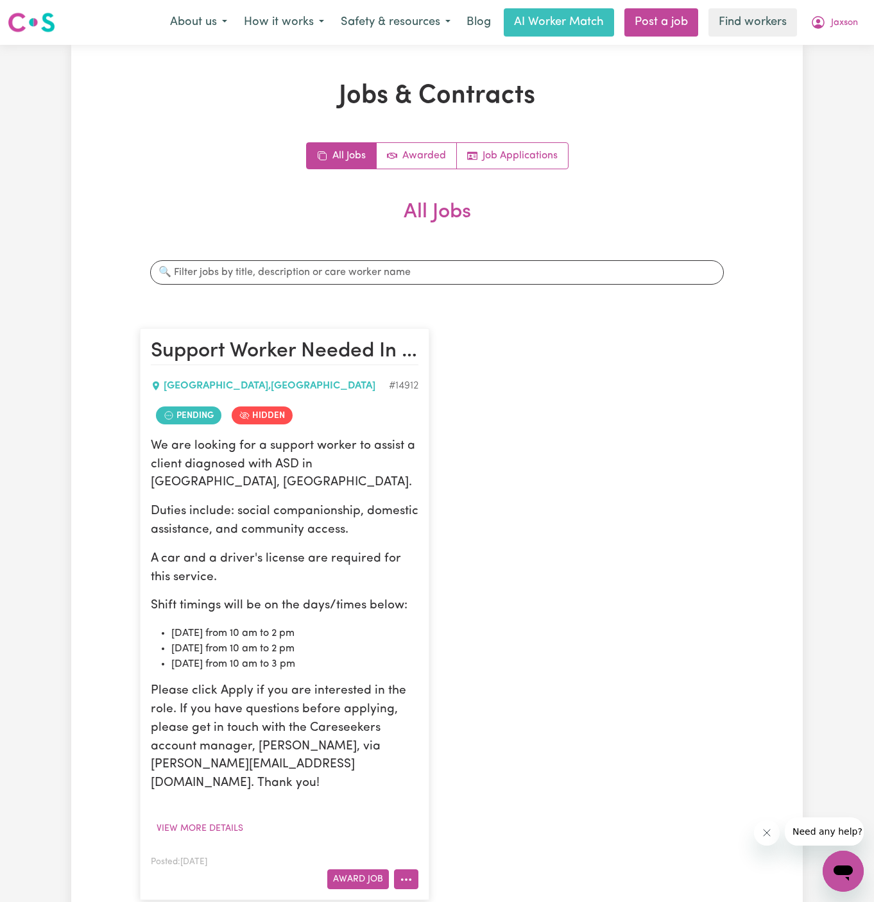
click at [408, 870] on button "More options" at bounding box center [406, 880] width 24 height 20
click at [459, 709] on link "View/Edit Contract" at bounding box center [456, 722] width 124 height 26
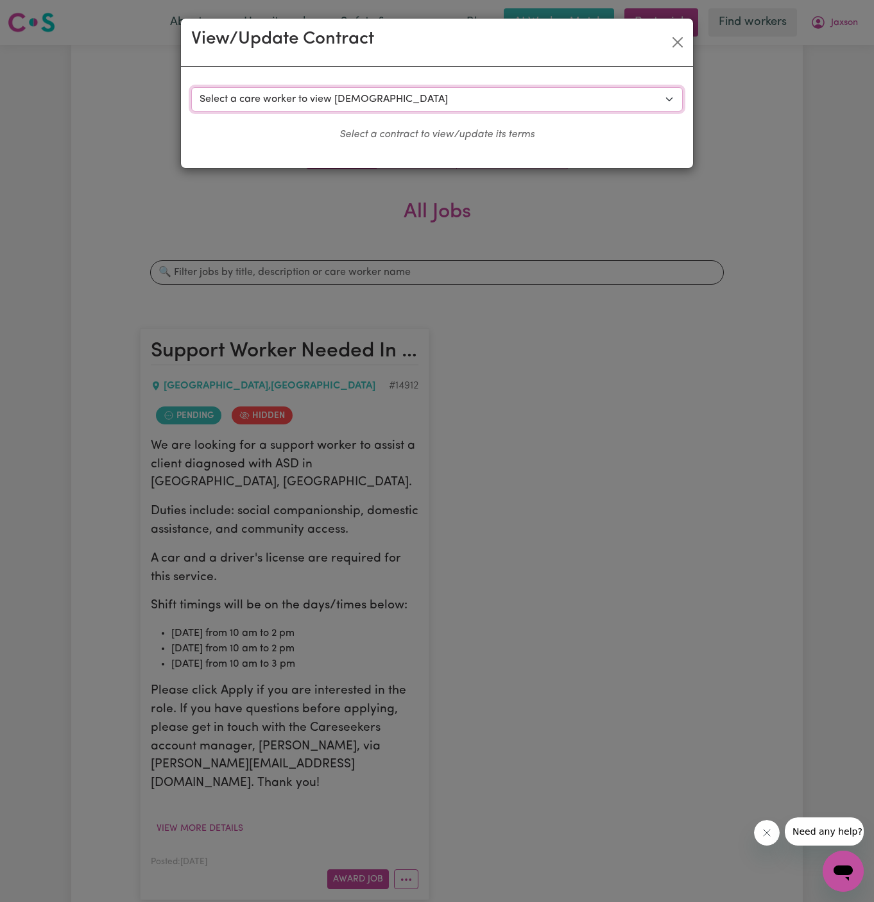
click at [414, 97] on select "Select a care worker to view [DEMOGRAPHIC_DATA] #10561 - [PERSON_NAME] (contrac…" at bounding box center [436, 99] width 491 height 24
click at [348, 103] on select "Select a care worker to view [DEMOGRAPHIC_DATA] #10561 - [PERSON_NAME] (contrac…" at bounding box center [436, 99] width 491 height 24
select select "10174"
click at [191, 87] on select "Select a care worker to view [DEMOGRAPHIC_DATA] #10561 - [PERSON_NAME] (contrac…" at bounding box center [436, 99] width 491 height 24
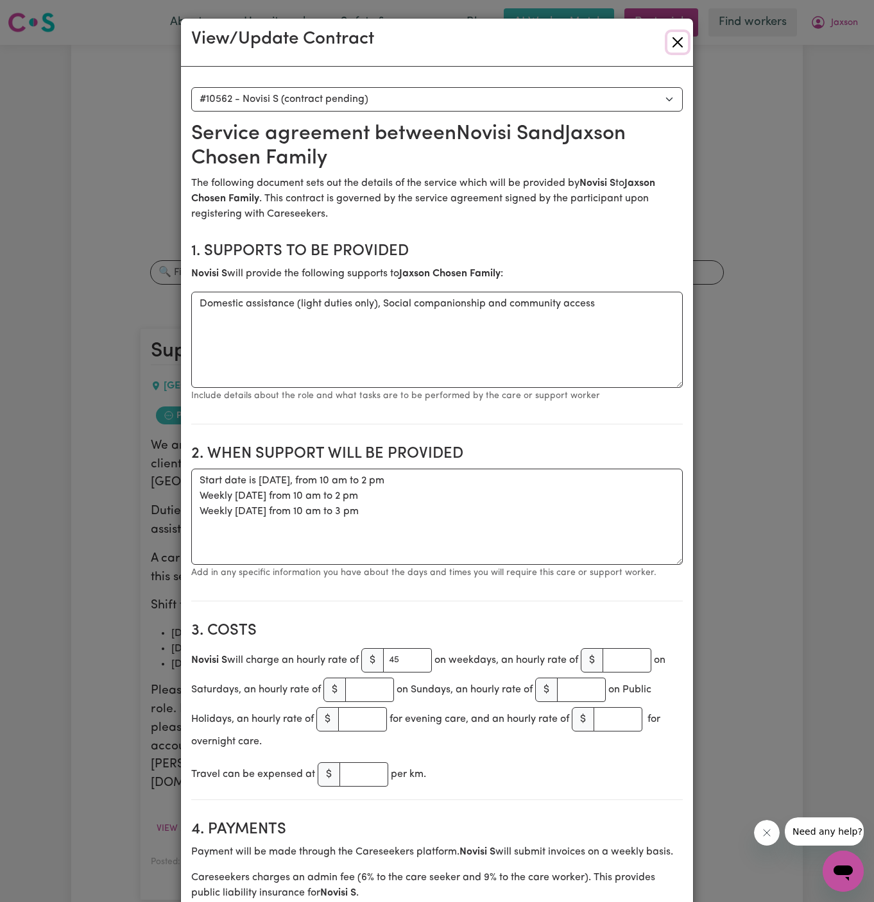
click at [680, 46] on button "Close" at bounding box center [677, 42] width 21 height 21
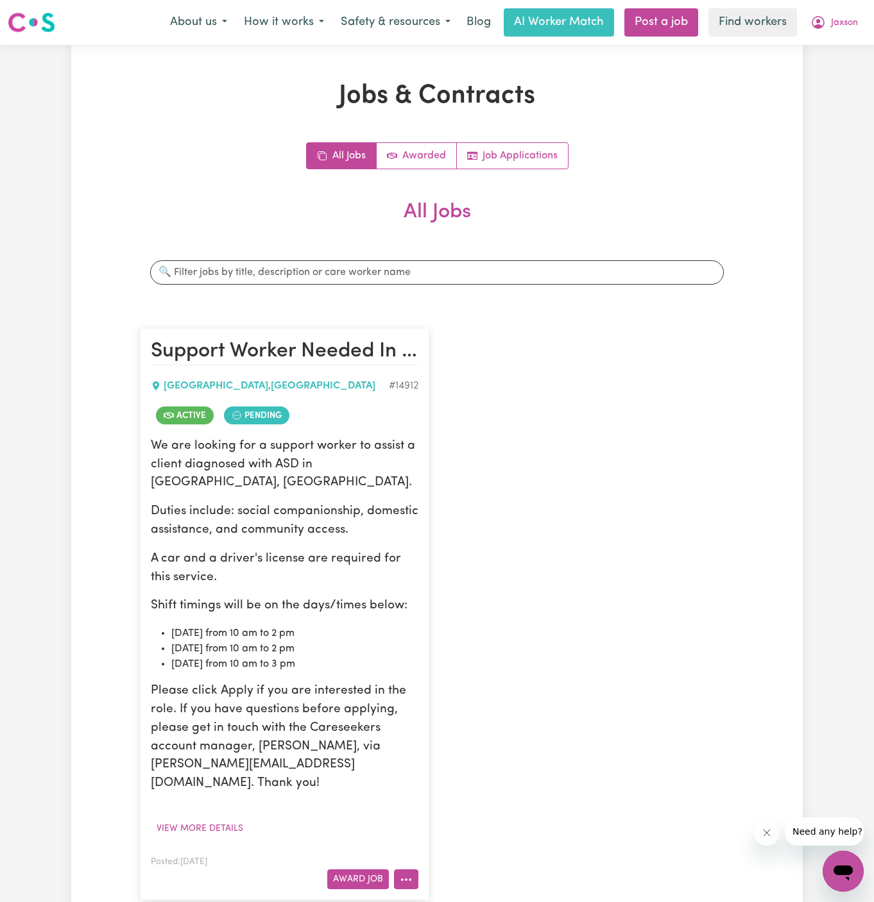
click at [407, 874] on icon "More options" at bounding box center [406, 880] width 13 height 13
click at [469, 709] on link "View/Edit Contract" at bounding box center [456, 722] width 124 height 26
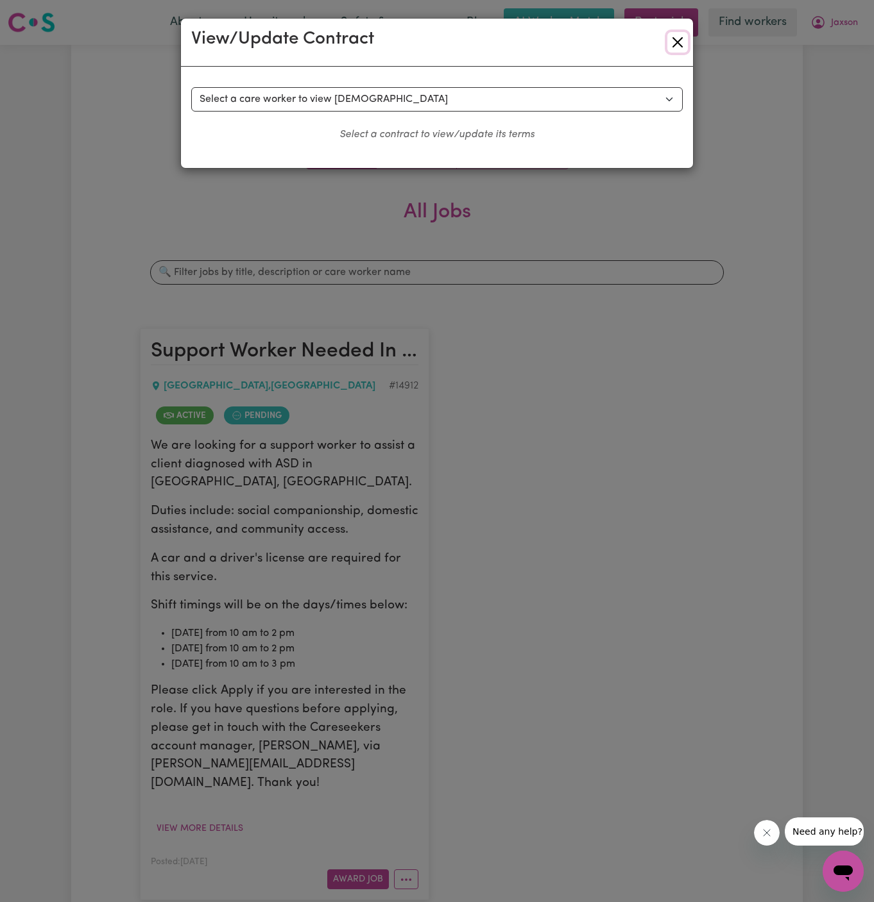
click at [679, 40] on button "Close" at bounding box center [677, 42] width 21 height 21
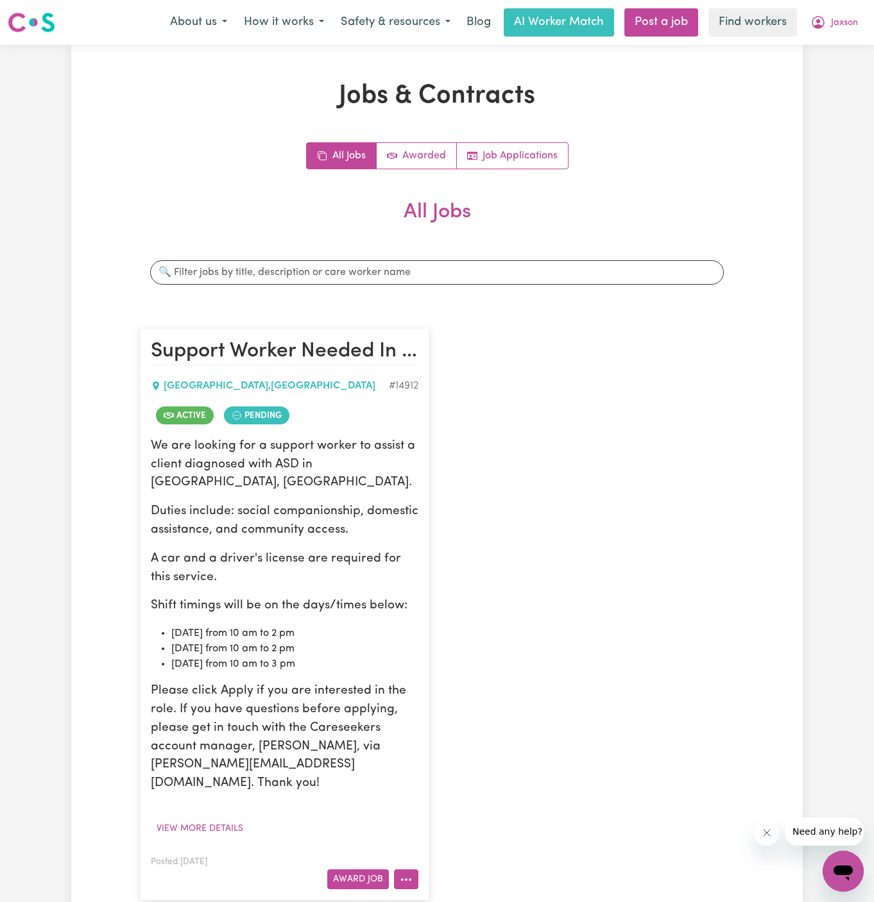
click at [413, 870] on button "More options" at bounding box center [406, 880] width 24 height 20
click at [468, 735] on link "Make Booking" at bounding box center [456, 748] width 124 height 26
select select "pm"
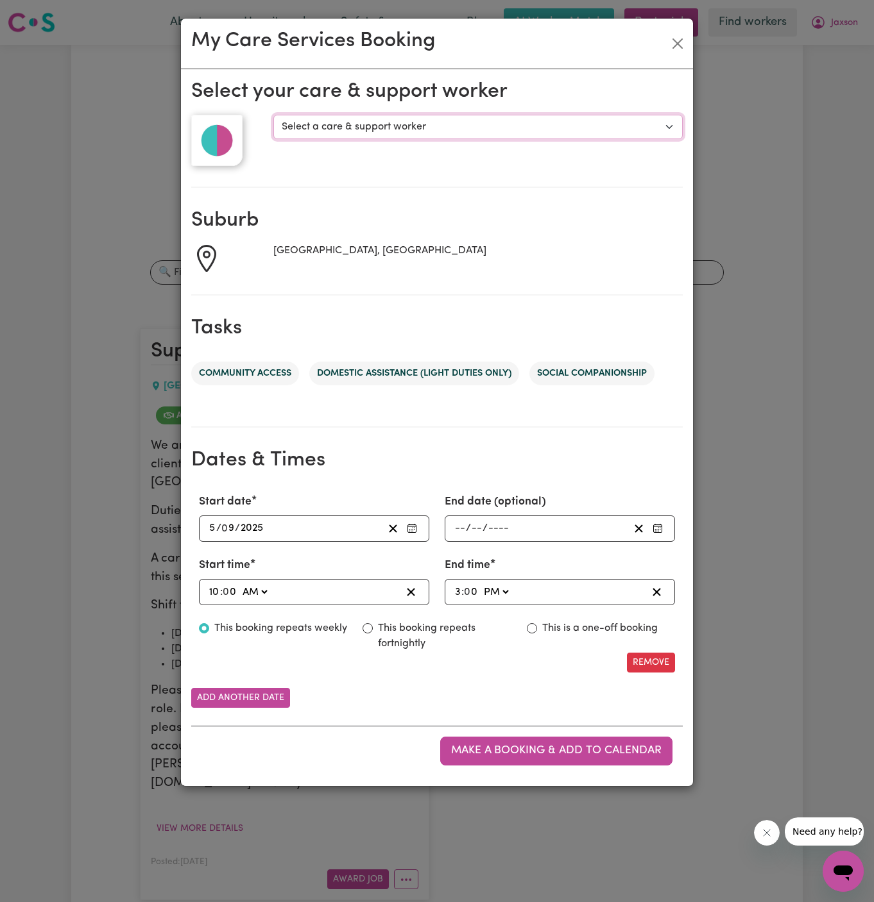
click at [359, 129] on select "Select a care & support worker [PERSON_NAME] [PERSON_NAME]" at bounding box center [477, 127] width 409 height 24
select select "10174"
click at [273, 115] on select "Select a care & support worker [PERSON_NAME] [PERSON_NAME]" at bounding box center [477, 127] width 409 height 24
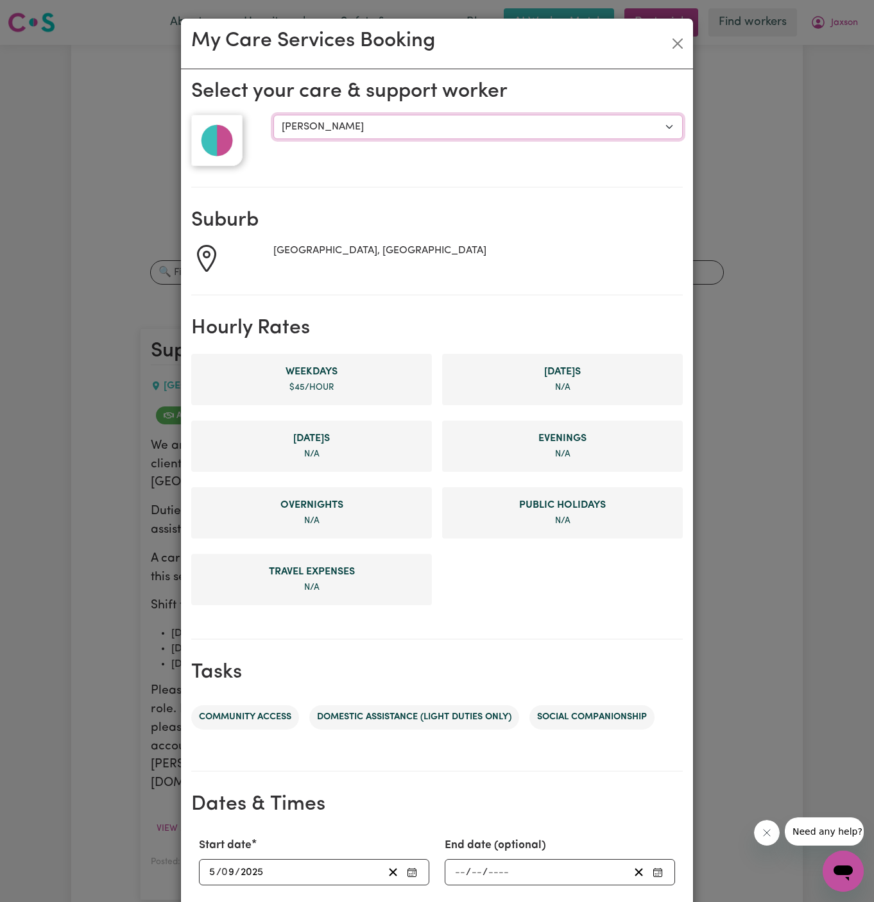
scroll to position [242, 0]
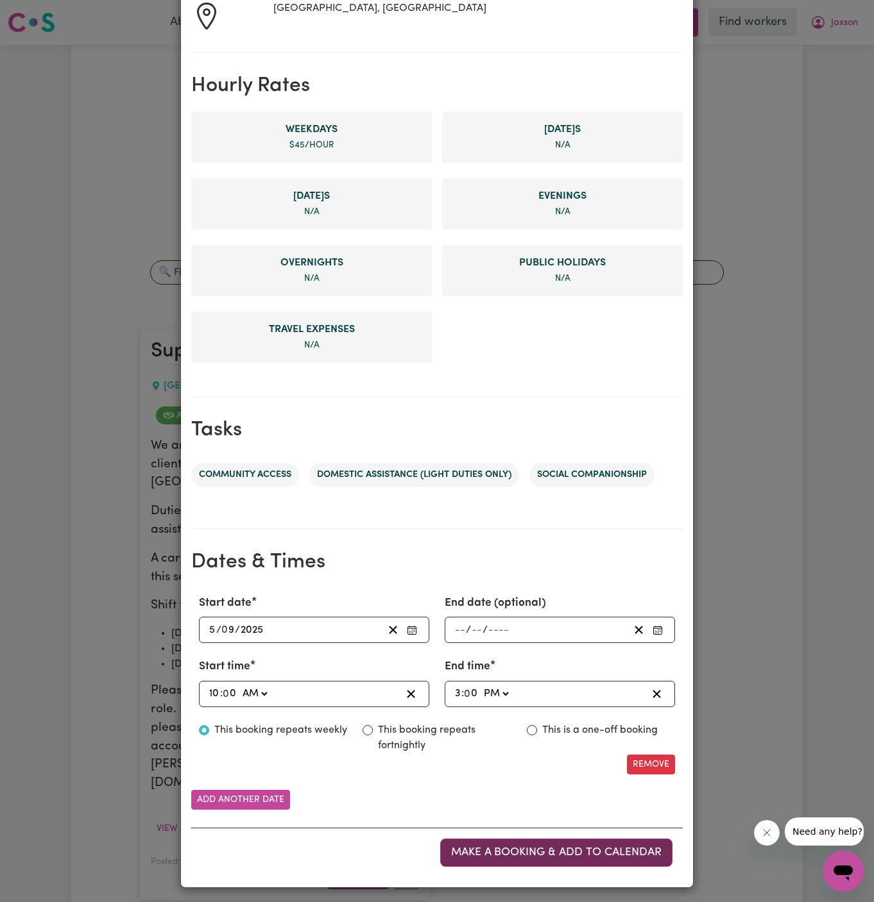
click at [559, 850] on span "Make a booking & add to calendar" at bounding box center [556, 852] width 210 height 11
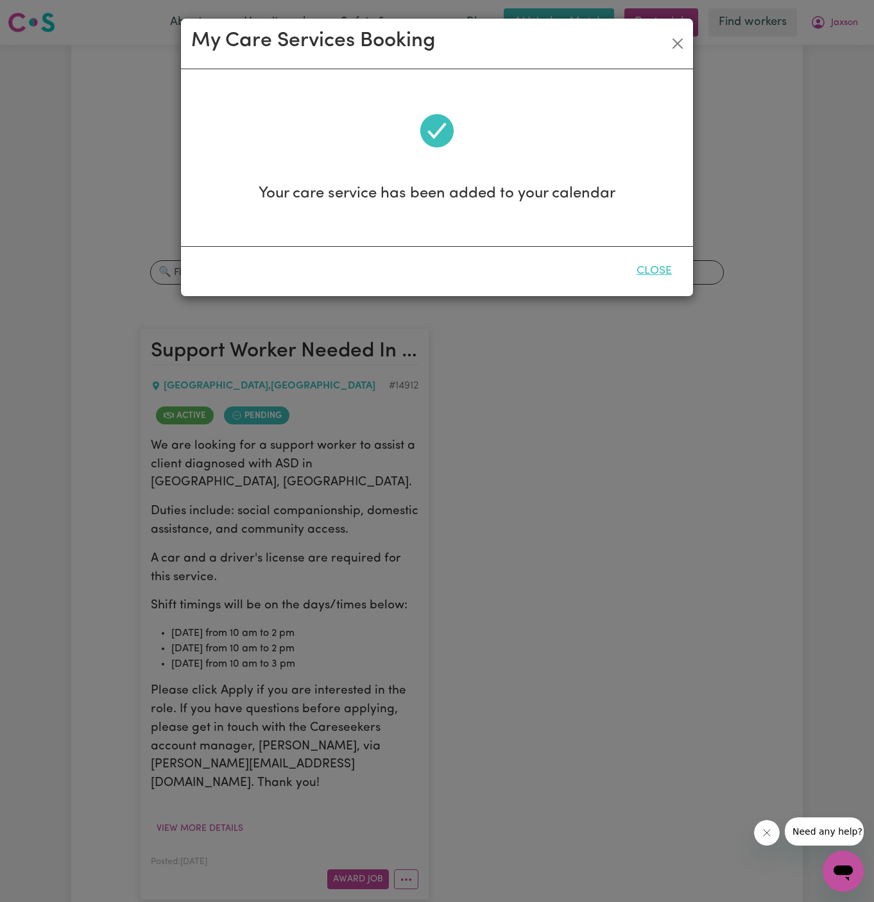
click at [661, 269] on button "Close" at bounding box center [653, 271] width 57 height 28
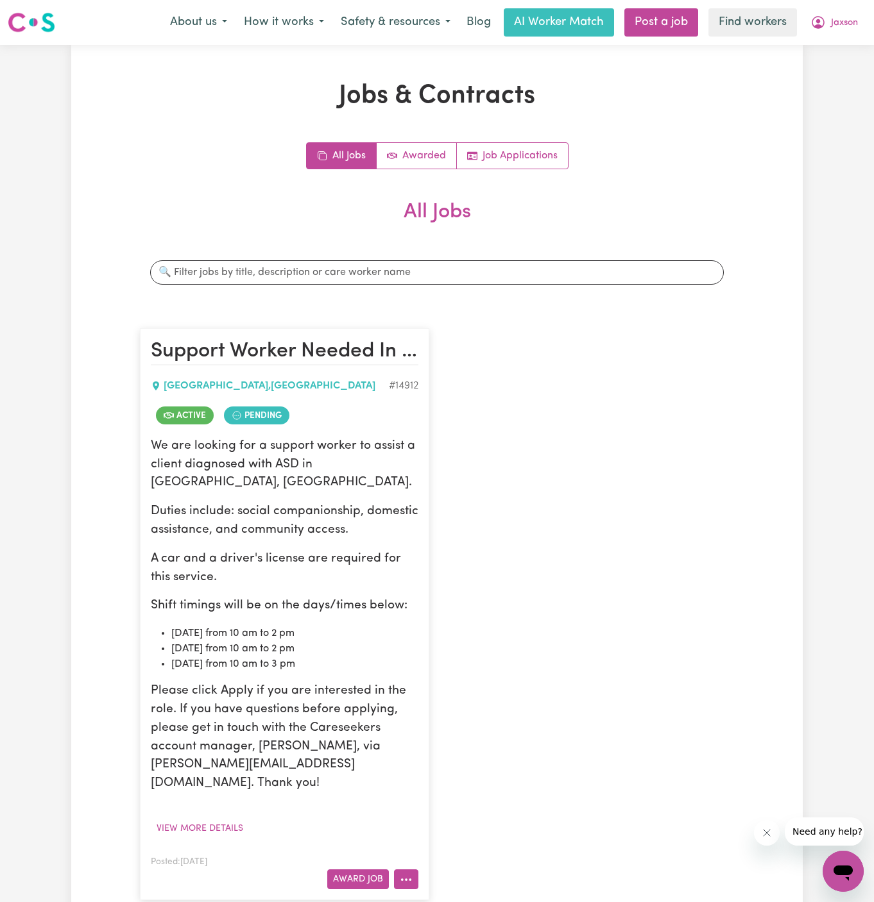
click at [407, 870] on button "More options" at bounding box center [406, 880] width 24 height 20
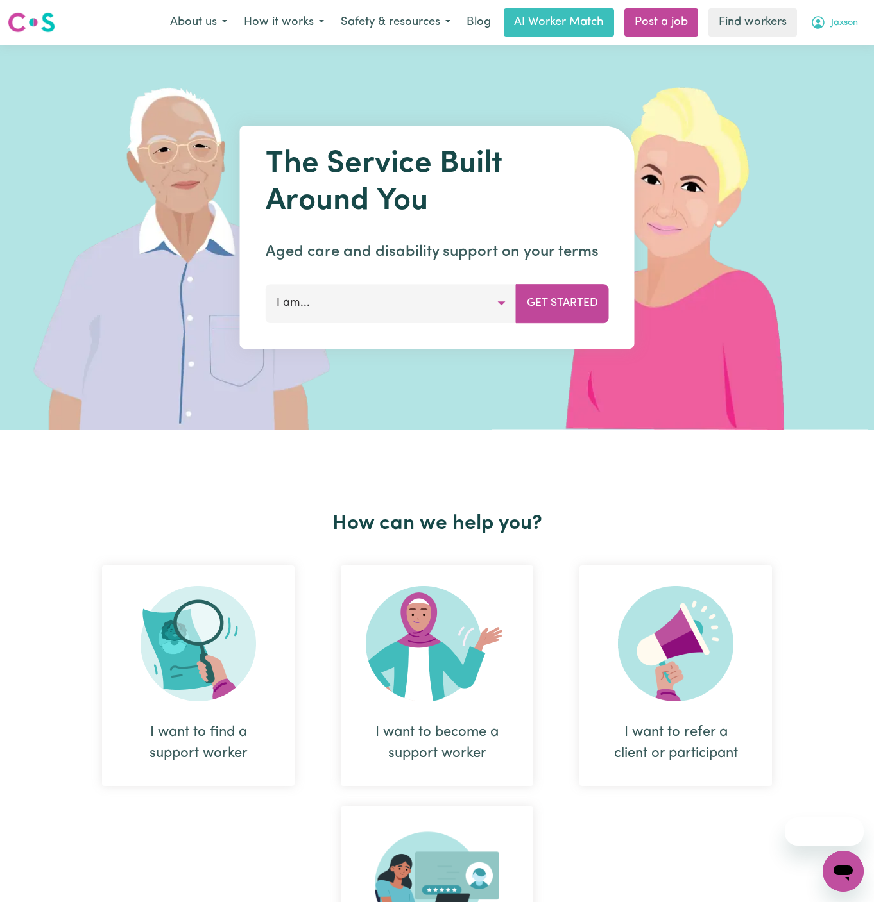
click at [849, 22] on span "Jaxson" at bounding box center [844, 23] width 27 height 14
click at [816, 72] on link "Logout" at bounding box center [814, 74] width 101 height 24
click at [845, 24] on link "Login" at bounding box center [844, 22] width 44 height 28
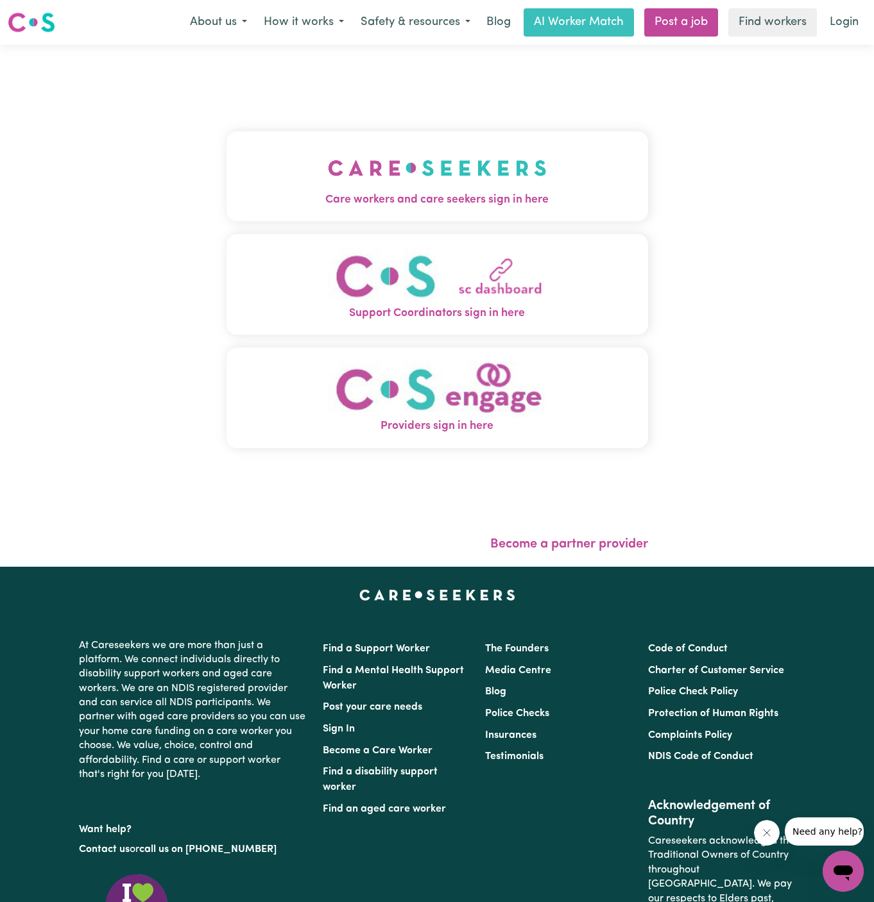
click at [427, 172] on img "Care workers and care seekers sign in here" at bounding box center [437, 167] width 219 height 47
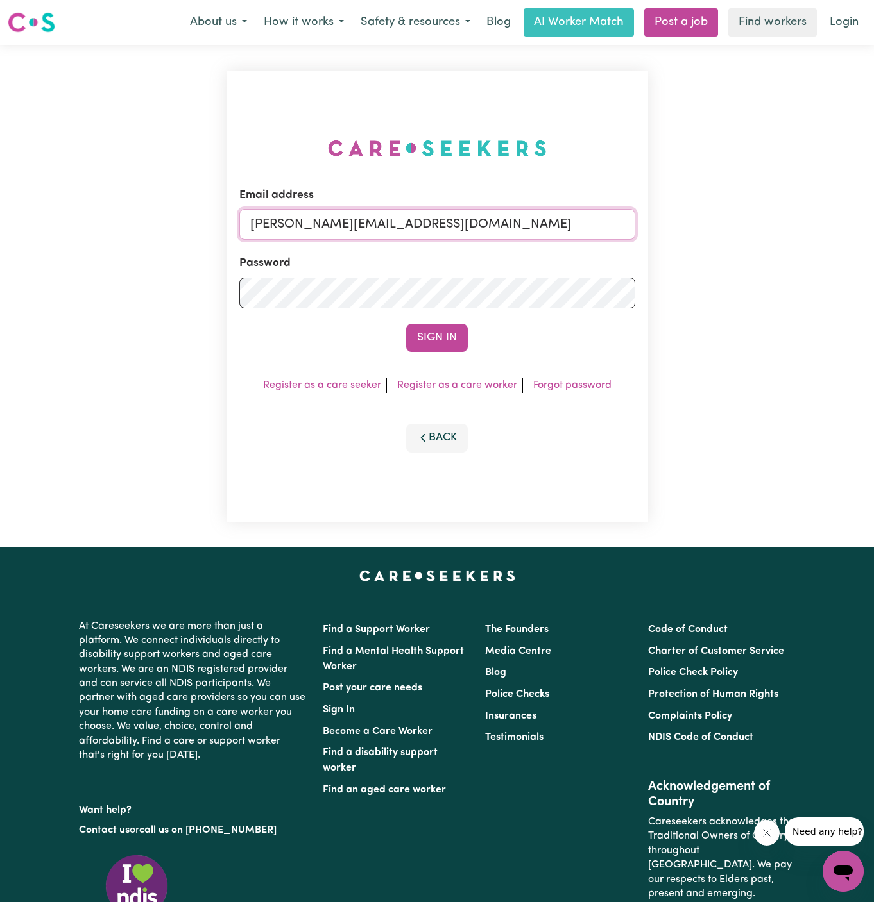
click at [526, 229] on input "[PERSON_NAME][EMAIL_ADDRESS][DOMAIN_NAME]" at bounding box center [437, 224] width 396 height 31
drag, startPoint x: 312, startPoint y: 228, endPoint x: 902, endPoint y: 224, distance: 590.0
click at [873, 224] on html "Menu About us How it works Safety & resources Blog AI Worker Match Post a job F…" at bounding box center [437, 549] width 874 height 1099
type input "superuser~ssemedonovisi99@gmail.com"
click at [406, 324] on button "Sign In" at bounding box center [437, 338] width 62 height 28
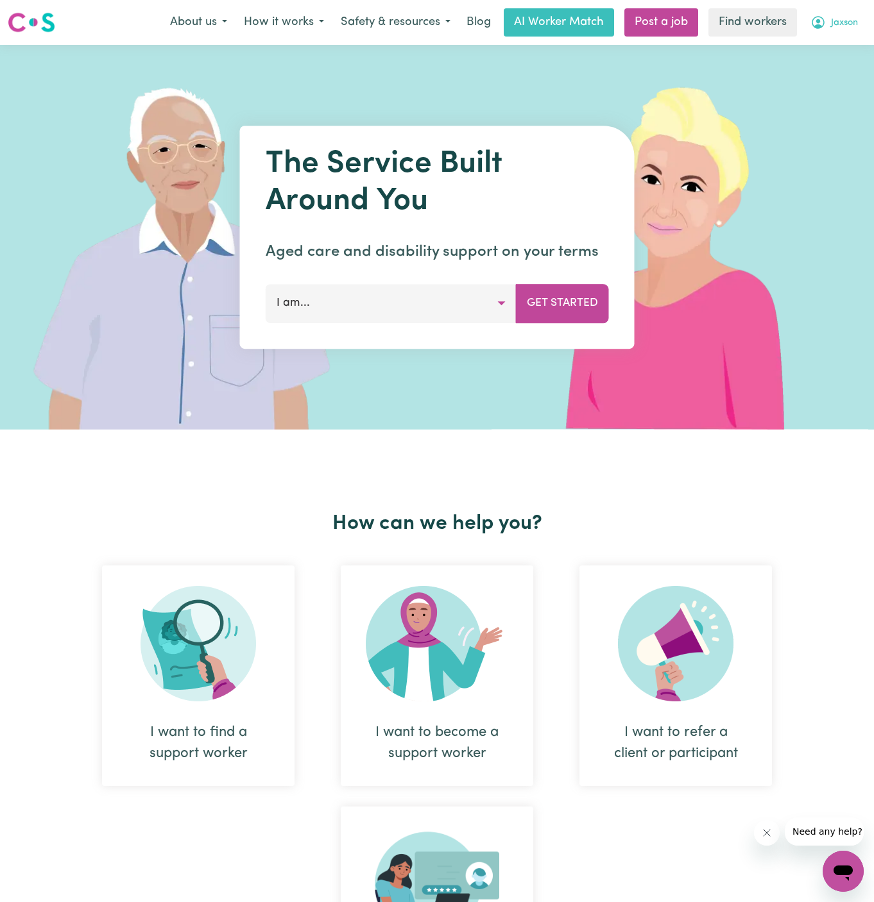
click at [845, 20] on span "Jaxson" at bounding box center [844, 23] width 27 height 14
click at [818, 67] on link "Logout" at bounding box center [814, 74] width 101 height 24
click at [843, 24] on link "Login" at bounding box center [844, 22] width 44 height 28
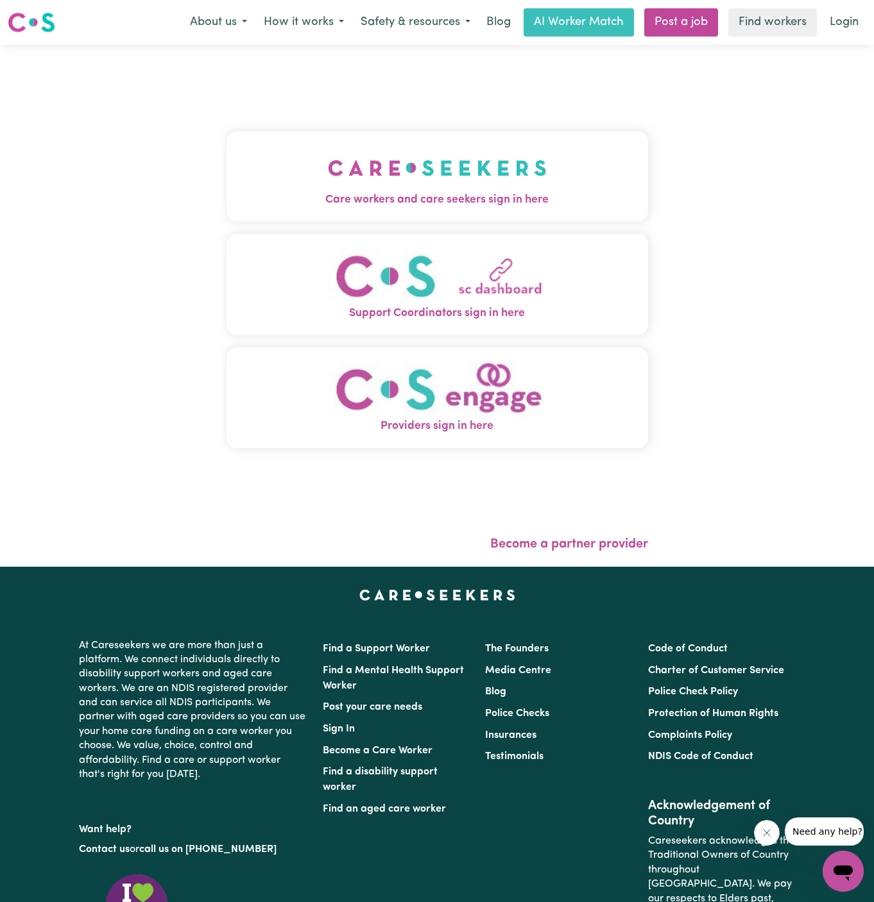
click at [519, 176] on button "Care workers and care seekers sign in here" at bounding box center [436, 176] width 421 height 90
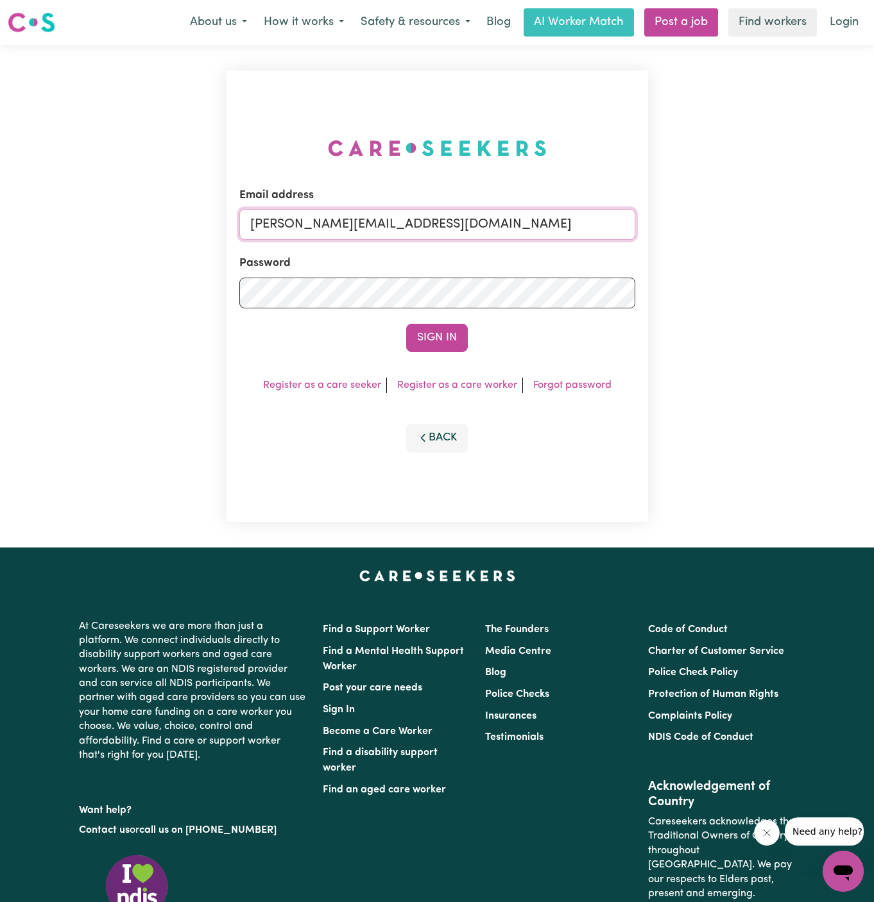
click at [512, 219] on input "[PERSON_NAME][EMAIL_ADDRESS][DOMAIN_NAME]" at bounding box center [437, 224] width 396 height 31
click at [453, 188] on div "Email address dyan@careseekers.com.au" at bounding box center [437, 213] width 396 height 53
click at [439, 345] on button "Sign In" at bounding box center [437, 338] width 62 height 28
